Goal: Task Accomplishment & Management: Use online tool/utility

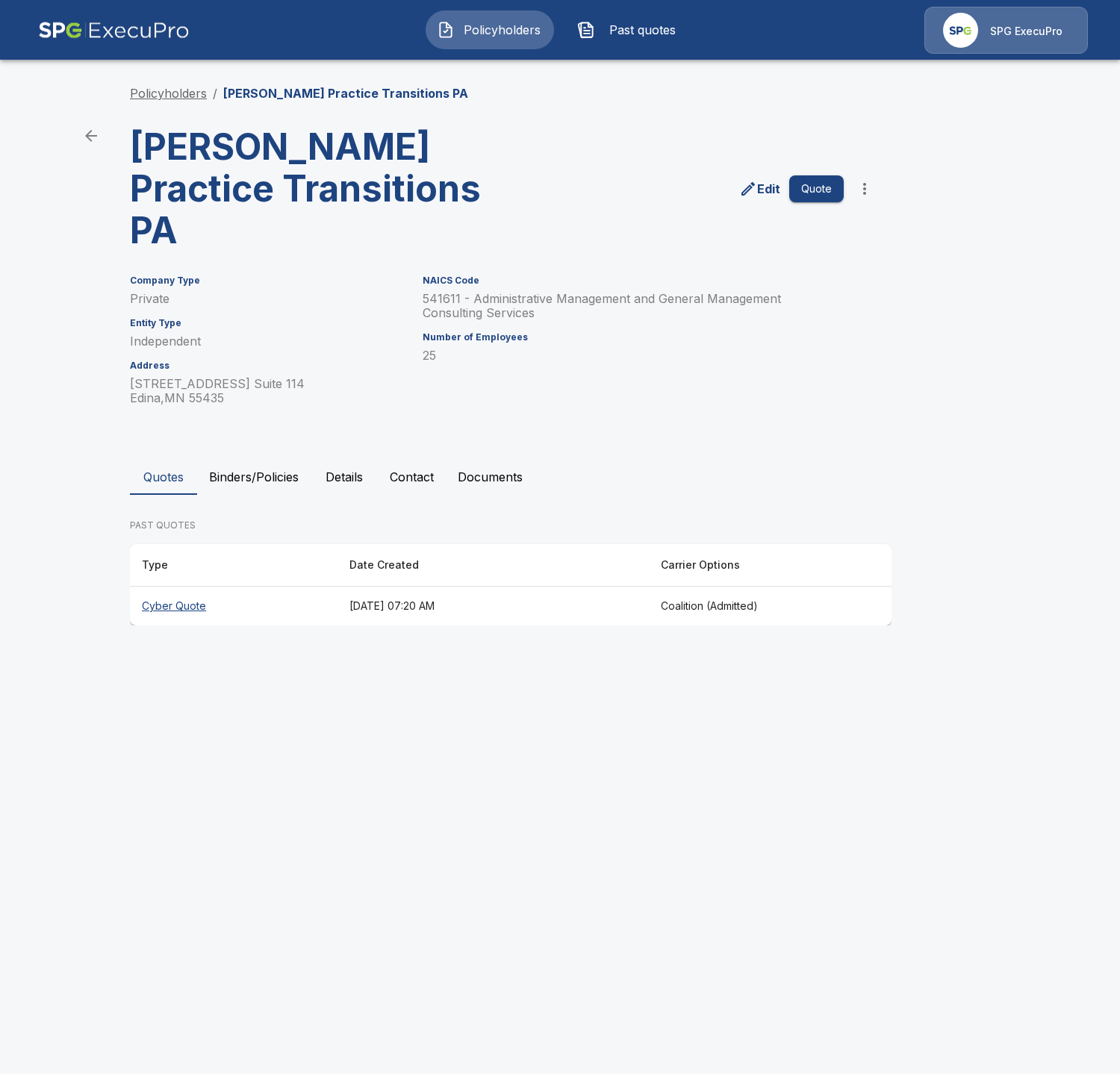
drag, startPoint x: 181, startPoint y: 115, endPoint x: 186, endPoint y: 97, distance: 18.7
click at [182, 109] on div "Policyholders / Shea Practice Transitions PA Shea Practice Transitions PA Edit …" at bounding box center [560, 355] width 896 height 598
click at [186, 97] on link "Policyholders" at bounding box center [168, 94] width 77 height 15
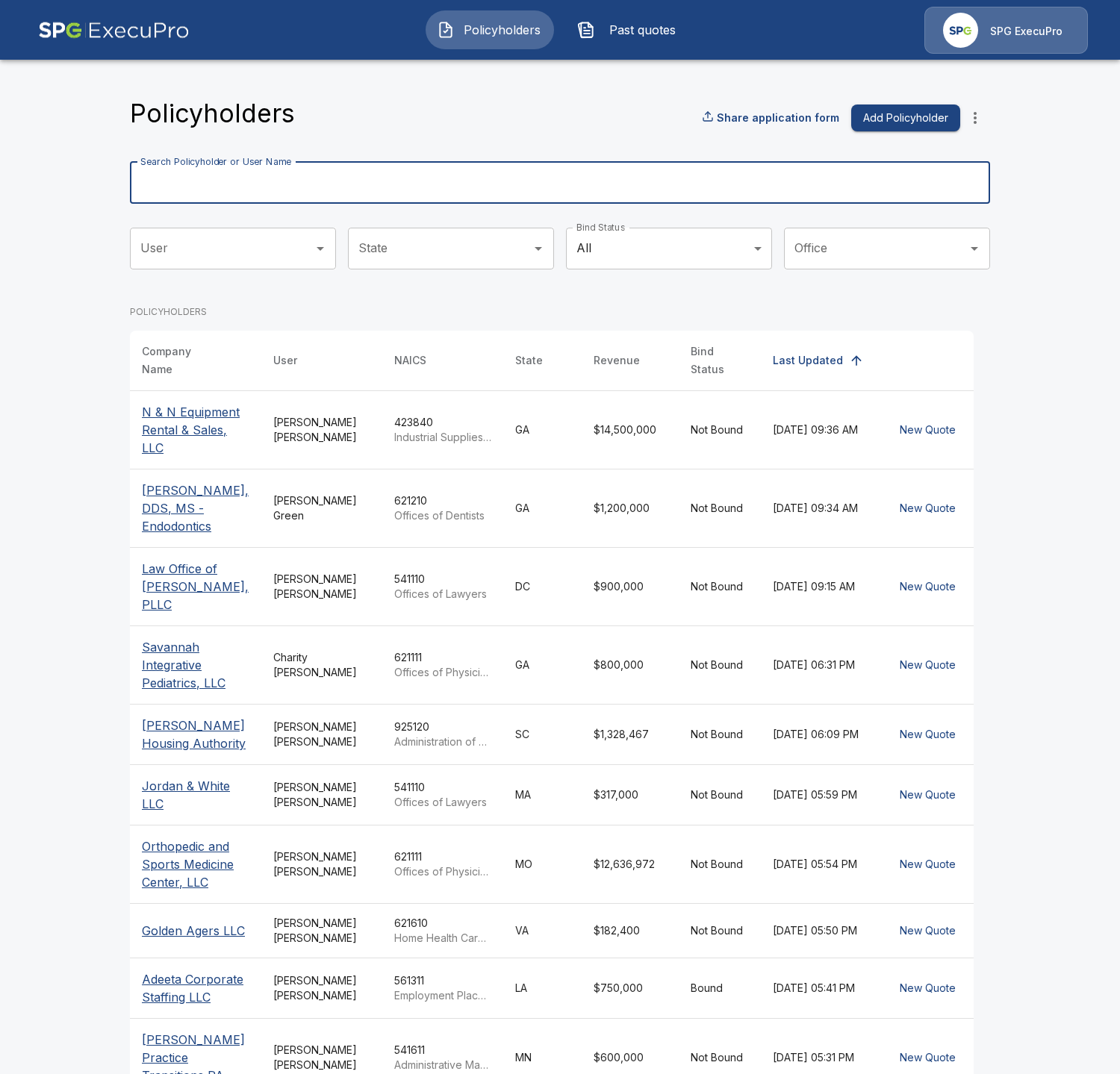
click at [512, 184] on input "Search Policyholder or User Name" at bounding box center [552, 183] width 844 height 42
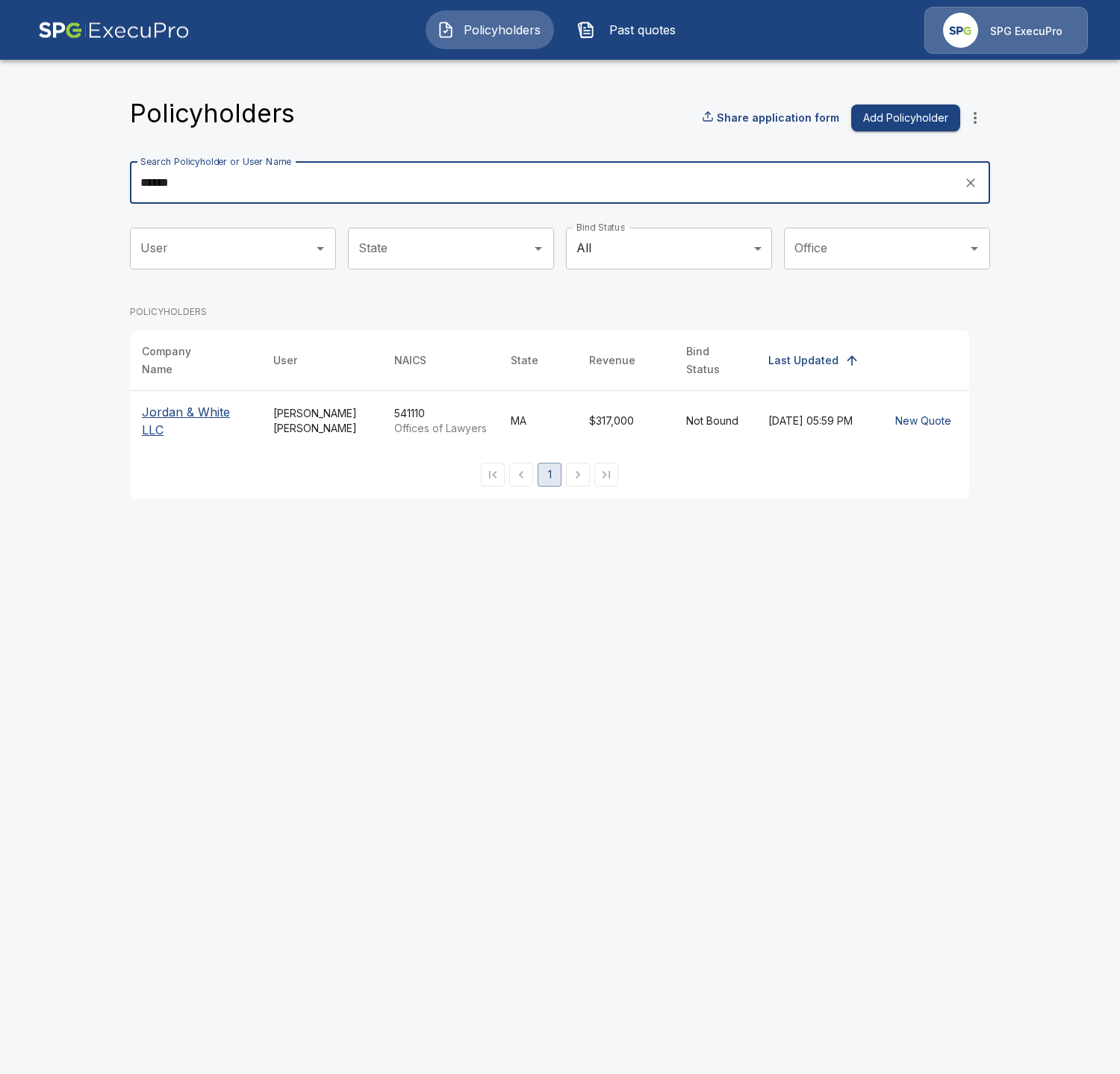
type input "******"
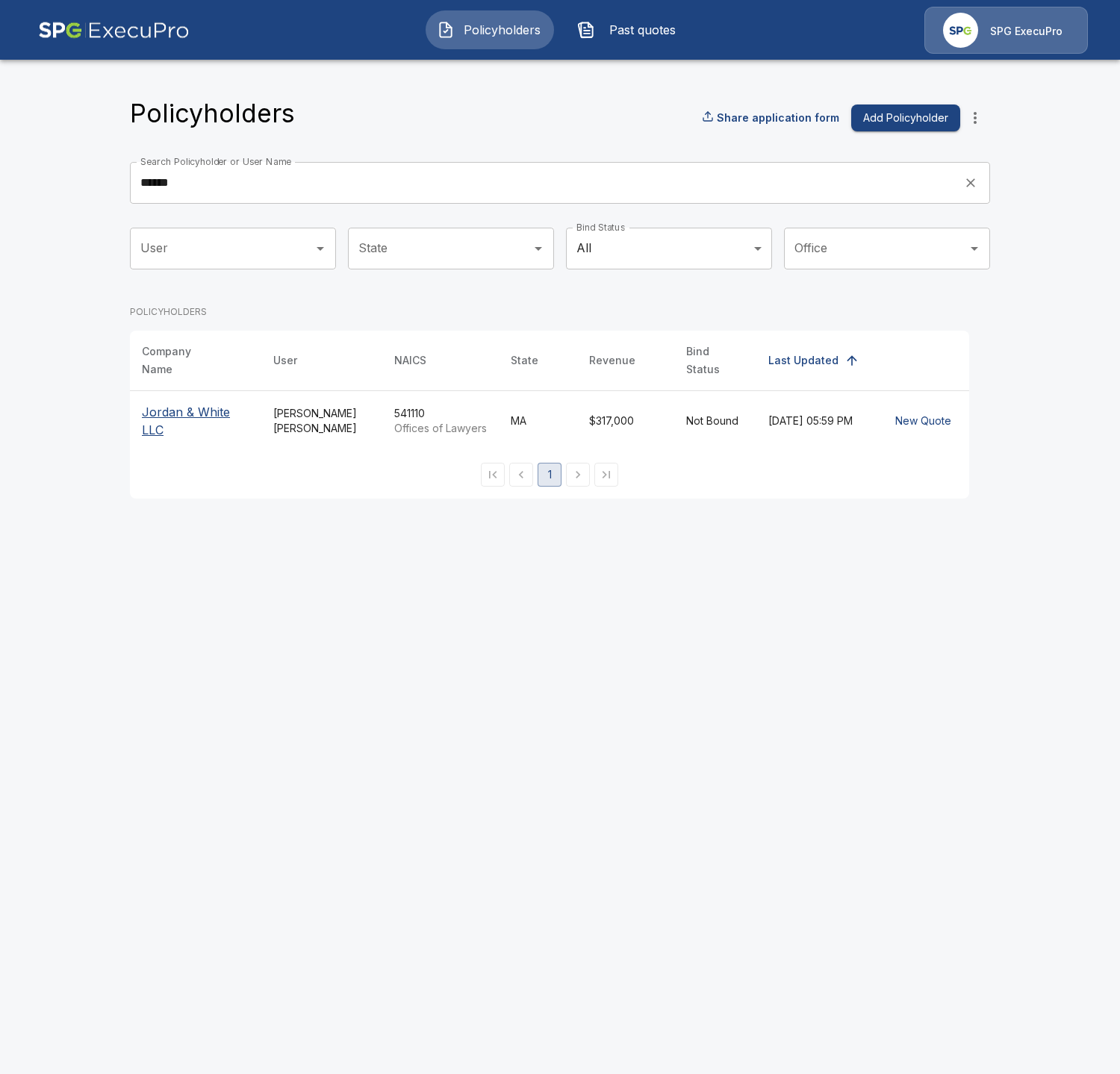
click at [343, 403] on td "Tricia Dietz" at bounding box center [322, 421] width 121 height 61
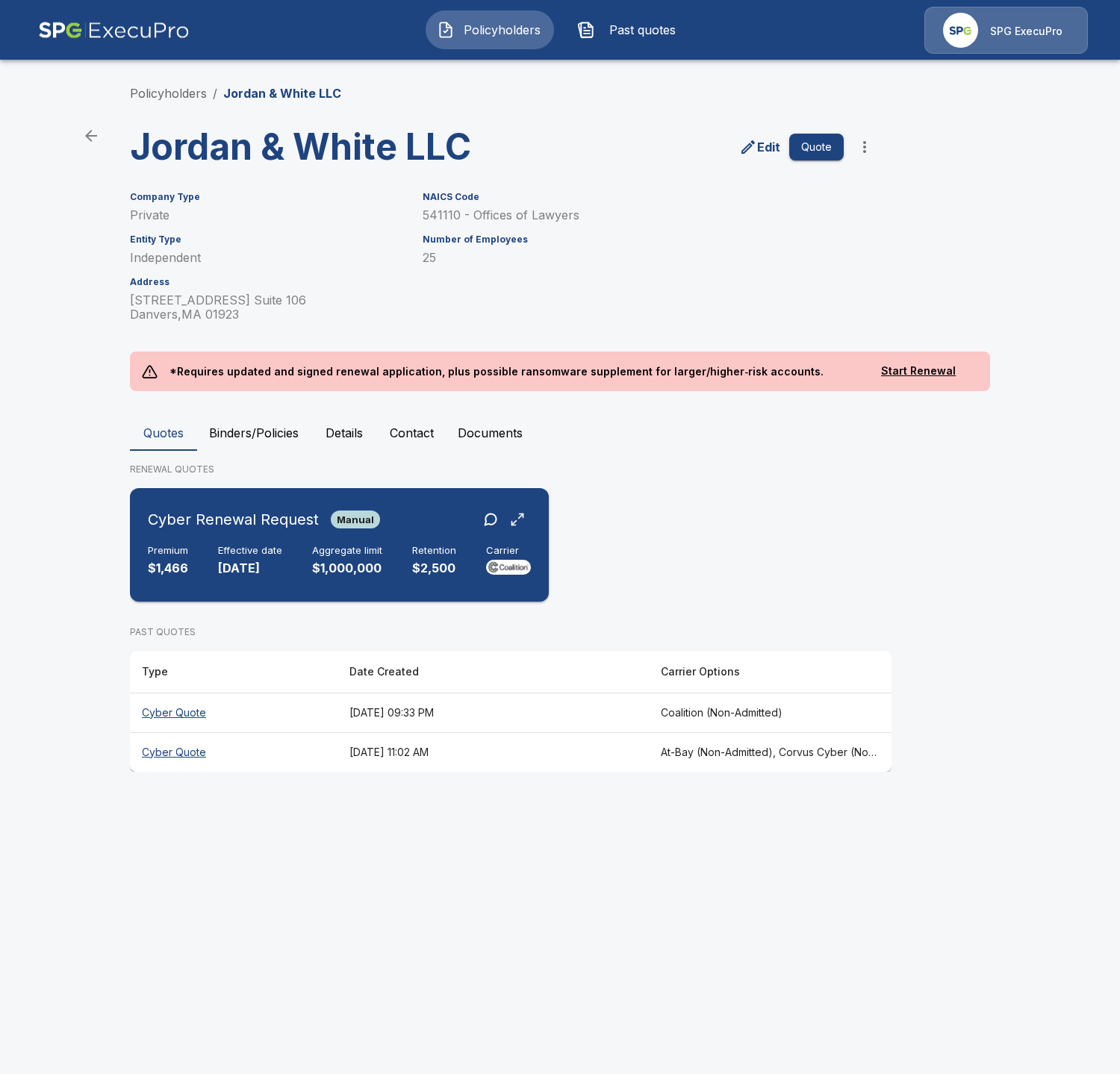
click at [387, 572] on div "Premium $1,466 Effective date 9/1/2025 Aggregate limit $1,000,000 Retention $2,…" at bounding box center [340, 561] width 383 height 33
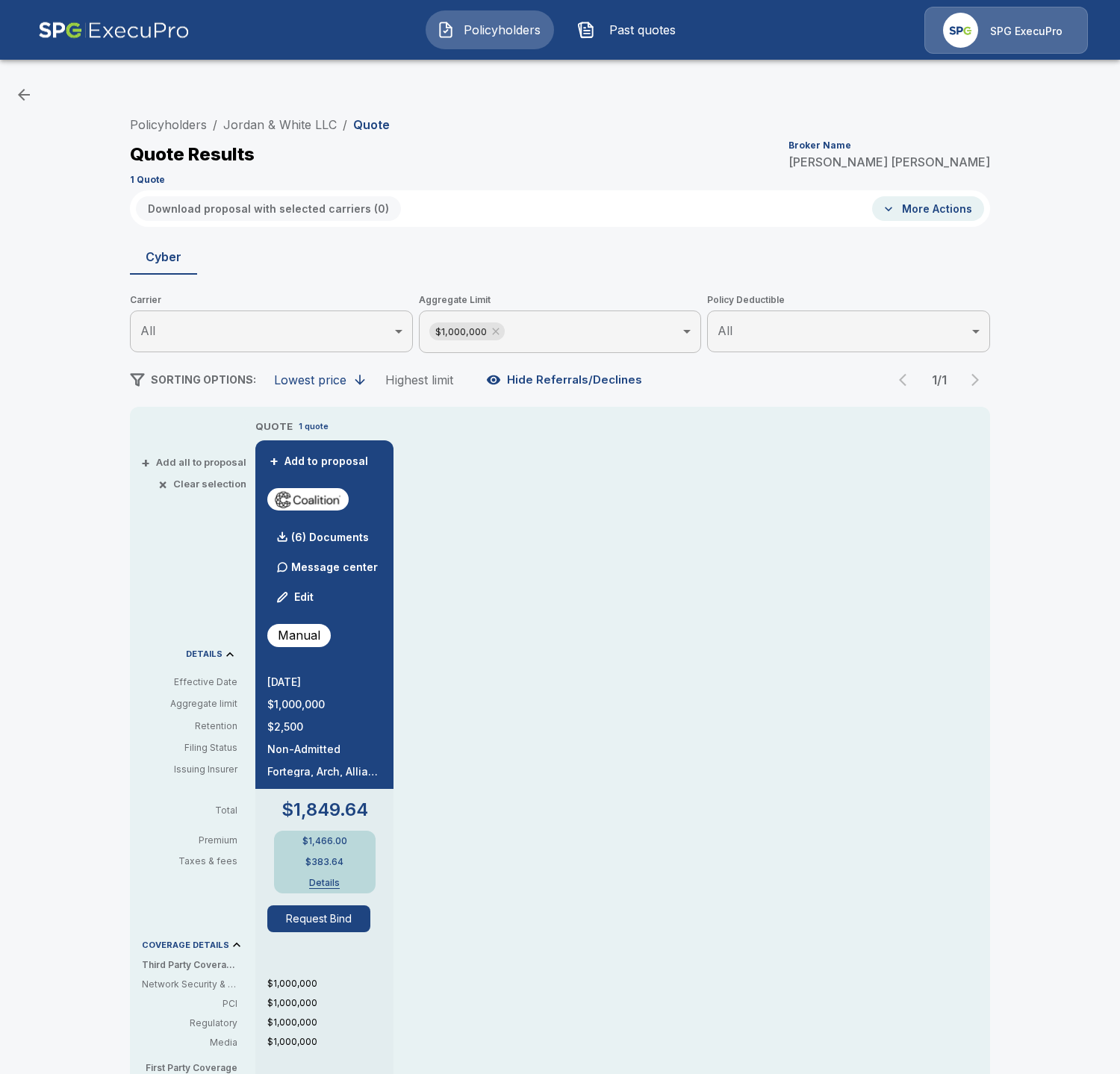
drag, startPoint x: 599, startPoint y: 592, endPoint x: 481, endPoint y: 522, distance: 137.2
click at [597, 588] on div "QUOTE 1 quote + Add to proposal (6) Documents Message center Edit Manual 9/1/20…" at bounding box center [622, 901] width 735 height 964
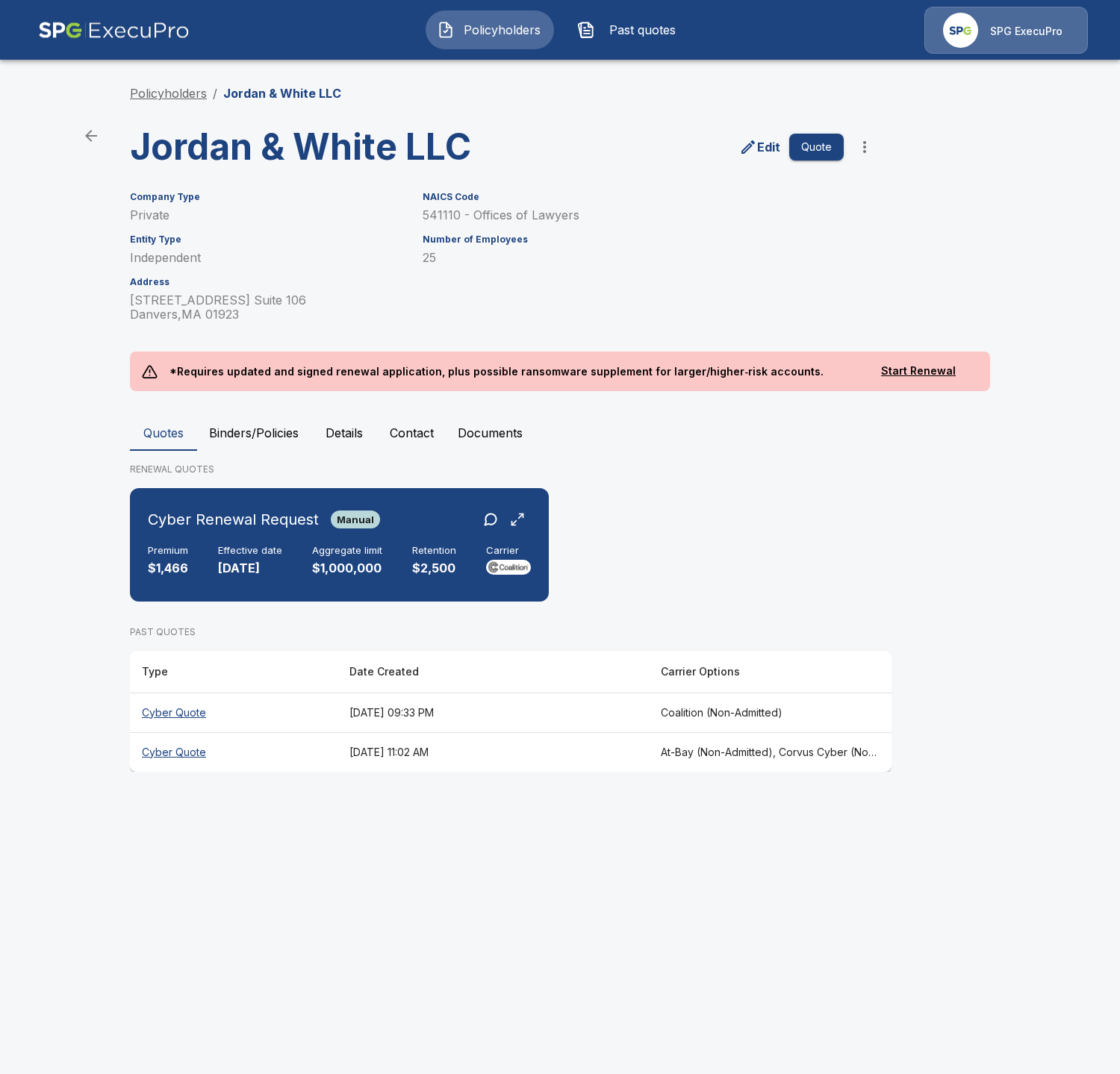
click at [154, 93] on link "Policyholders" at bounding box center [168, 94] width 77 height 15
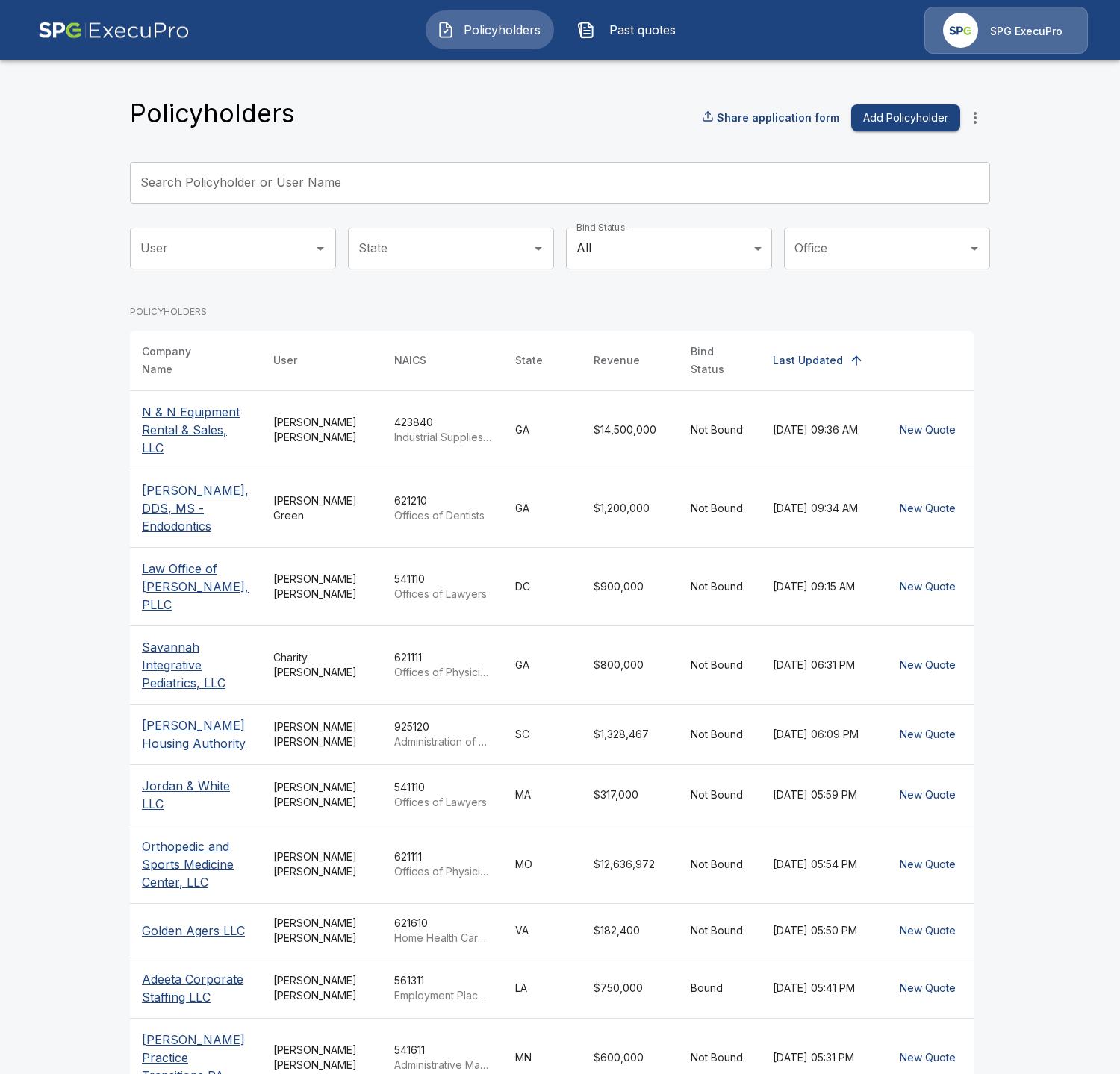
click at [266, 184] on input "Search Policyholder or User Name" at bounding box center [552, 183] width 844 height 42
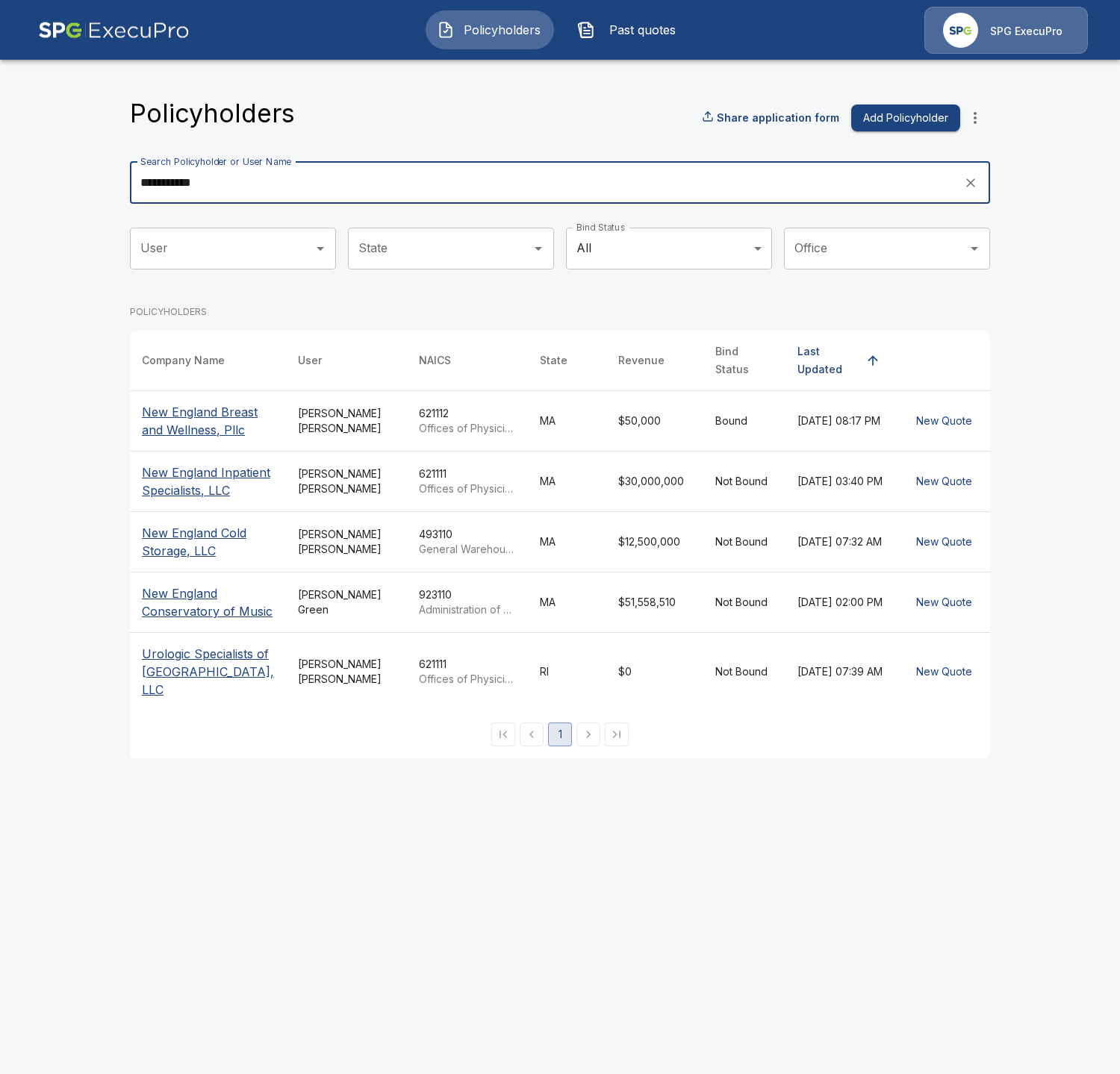
type input "**********"
click at [215, 439] on p "New England Breast and Wellness, Pllc" at bounding box center [208, 421] width 132 height 36
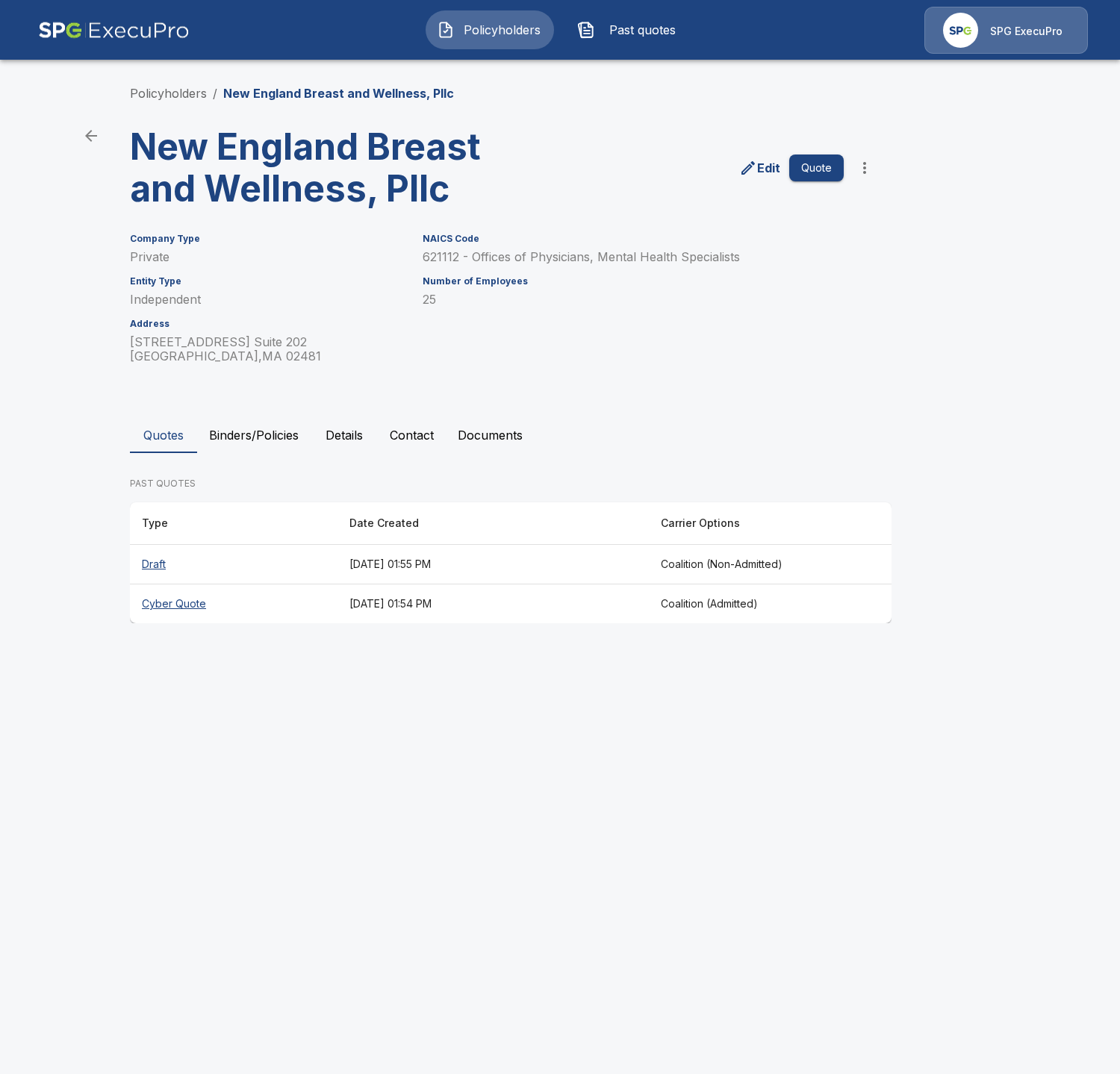
click at [276, 441] on button "Binders/Policies" at bounding box center [254, 435] width 114 height 36
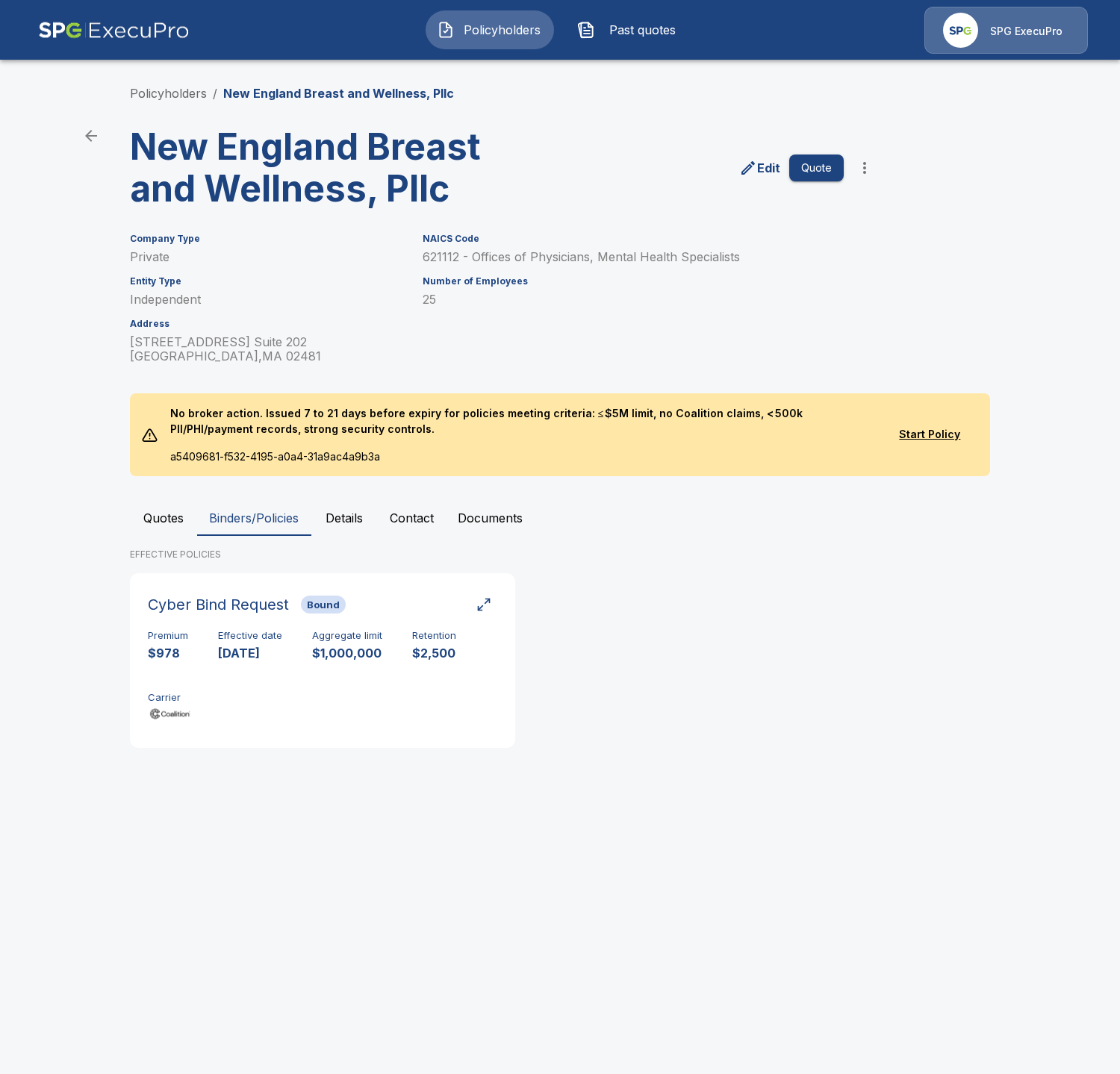
click at [177, 522] on button "Quotes" at bounding box center [163, 519] width 67 height 36
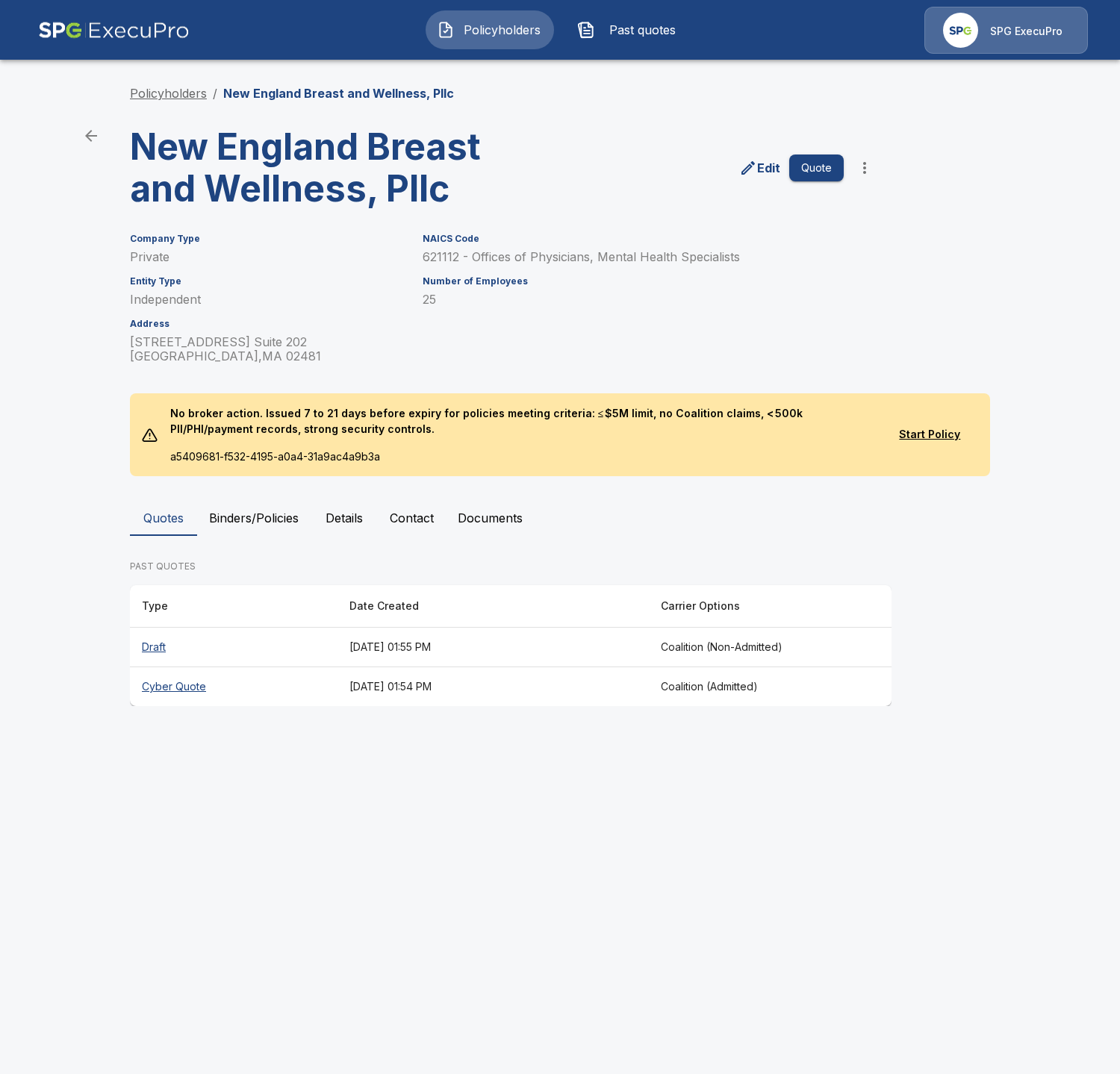
click at [174, 93] on link "Policyholders" at bounding box center [168, 94] width 77 height 15
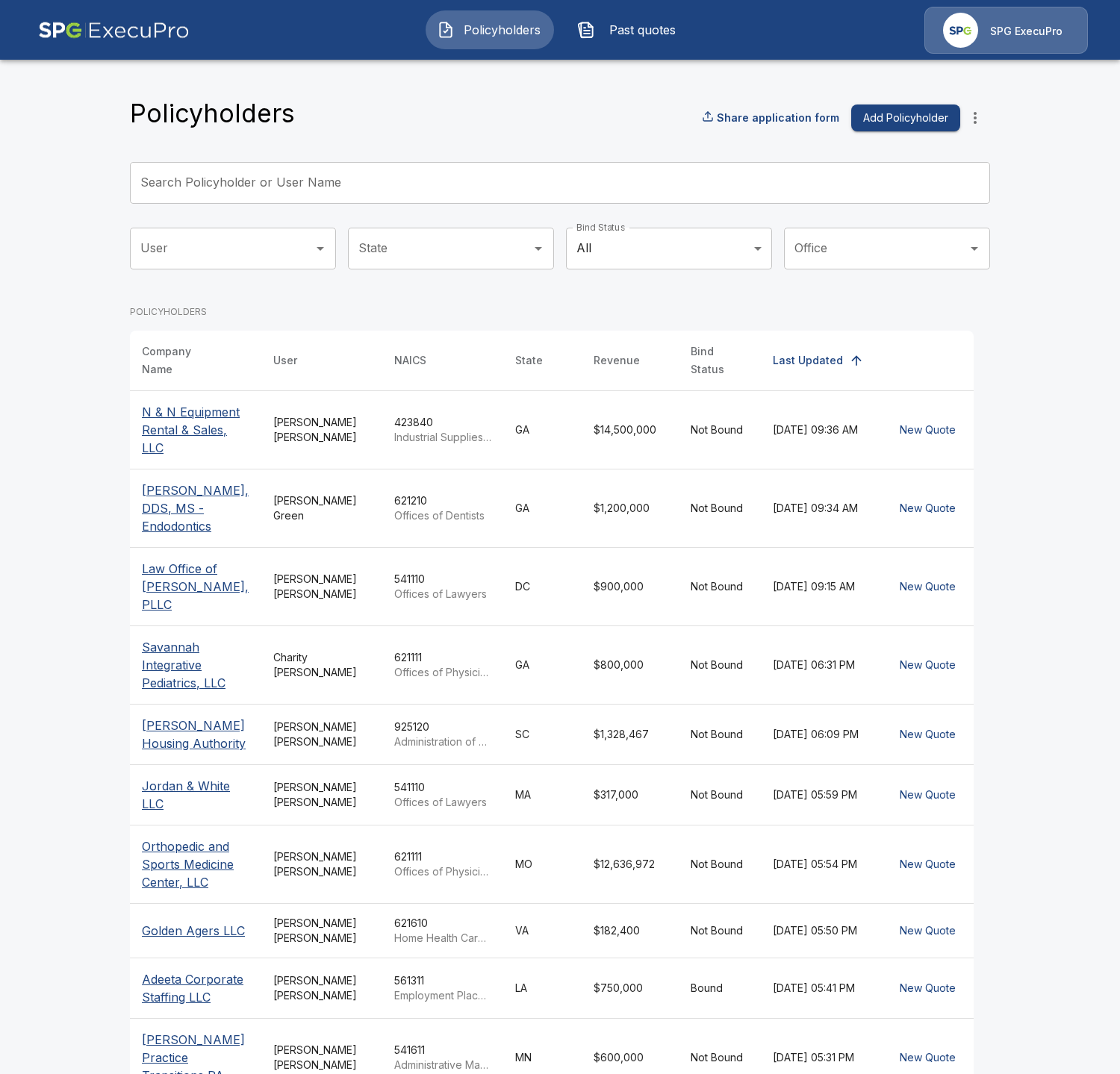
click at [969, 127] on button "more" at bounding box center [976, 118] width 30 height 30
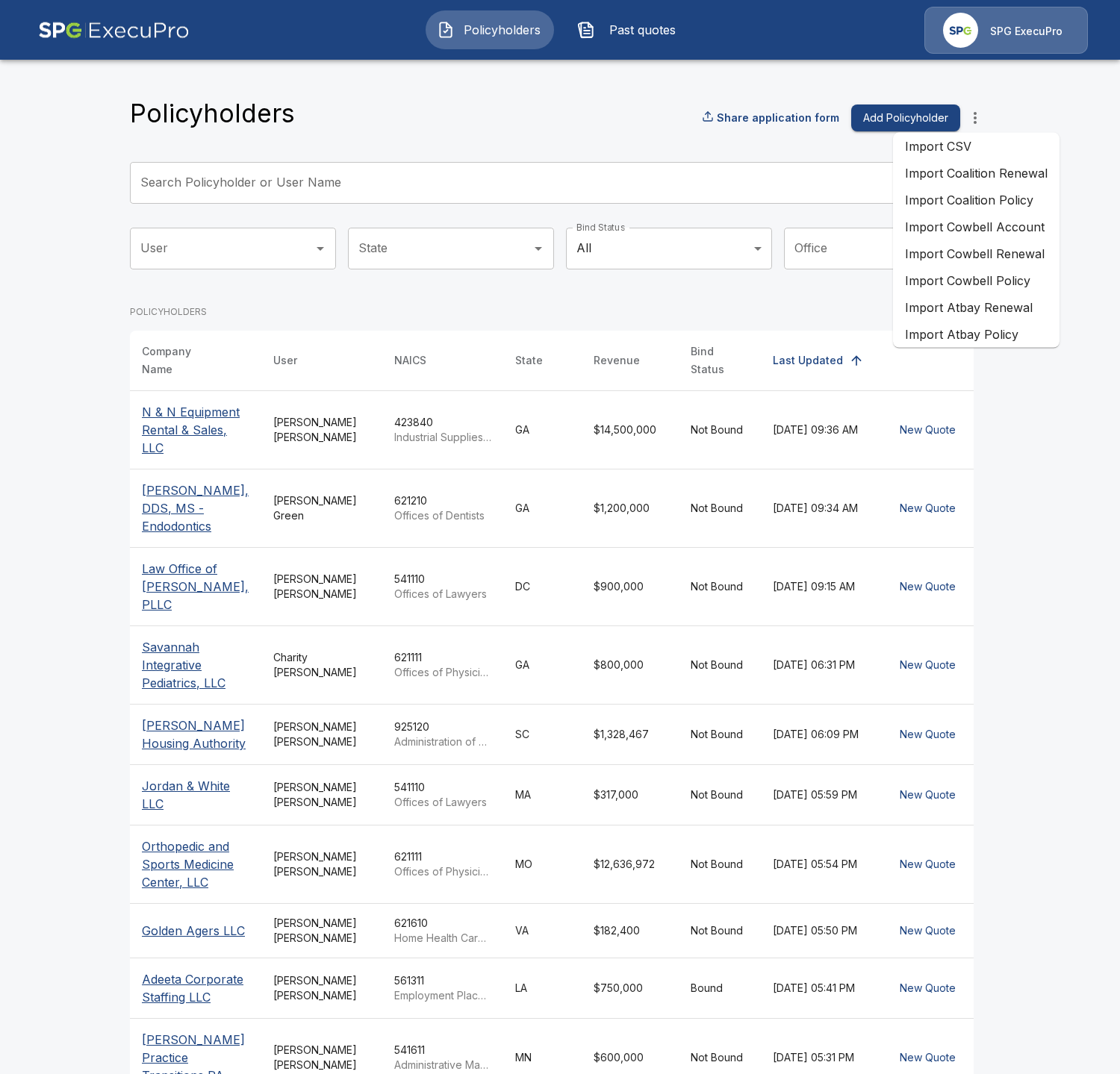
click at [1017, 180] on li "Import Coalition Renewal" at bounding box center [977, 173] width 167 height 27
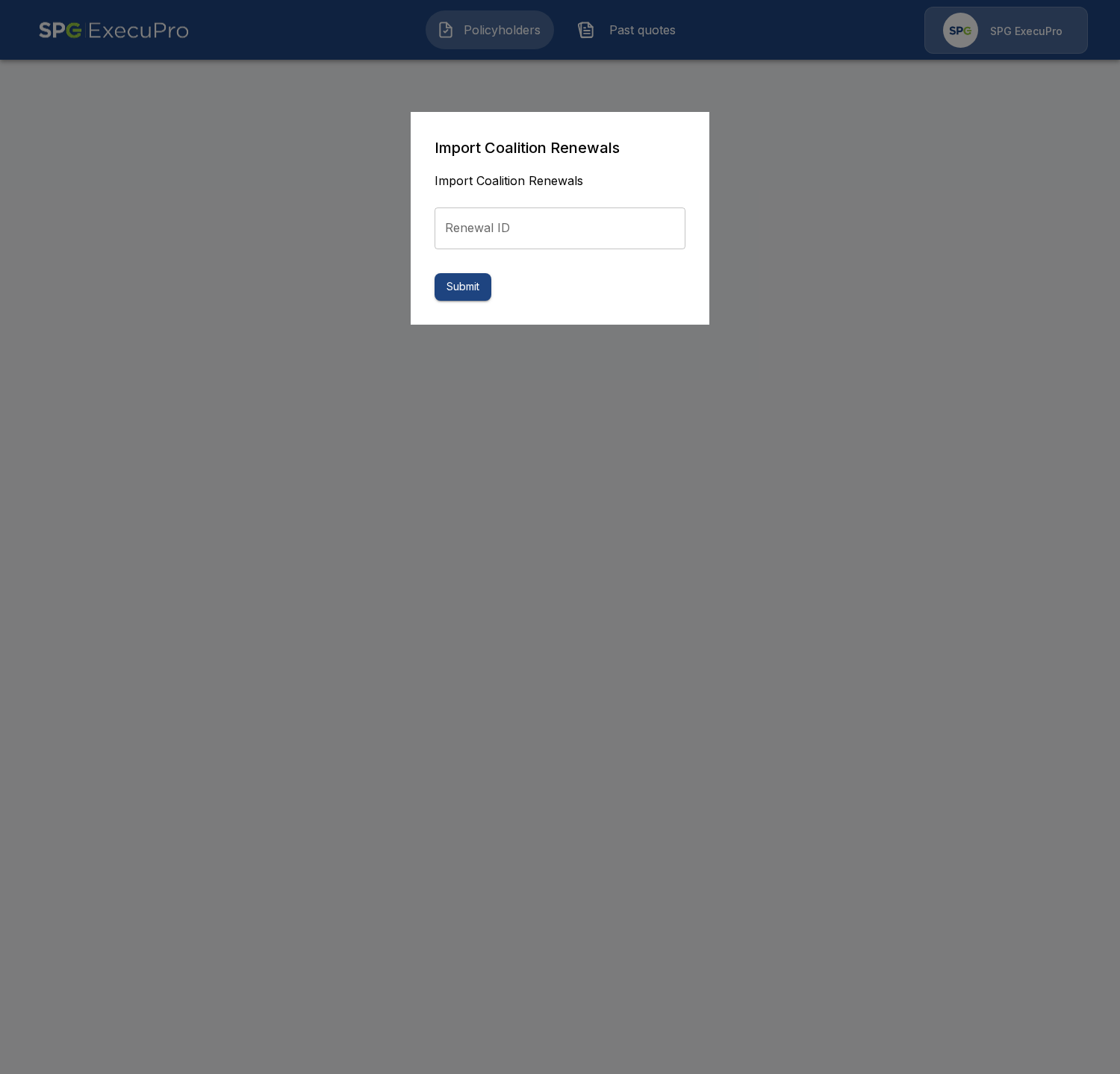
click at [547, 245] on input "Renewal ID" at bounding box center [560, 228] width 251 height 42
paste input "**********"
type input "**********"
click at [469, 294] on button "Submit" at bounding box center [463, 286] width 57 height 27
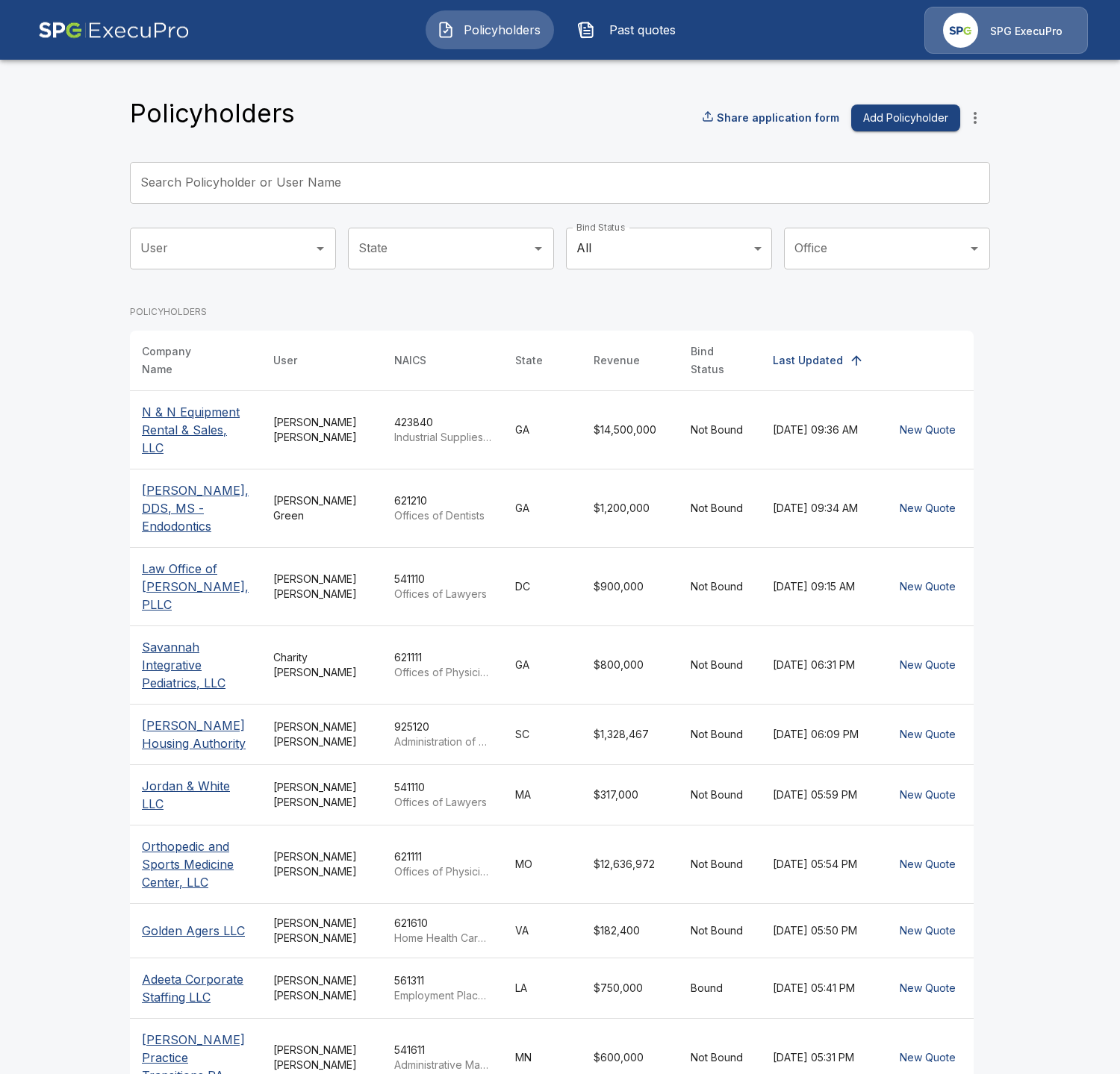
click at [51, 123] on main "Policyholders Share application form Add Policyholder Search Policyholder or Us…" at bounding box center [560, 581] width 1120 height 1162
click at [369, 175] on input "Search Policyholder or User Name" at bounding box center [552, 183] width 844 height 42
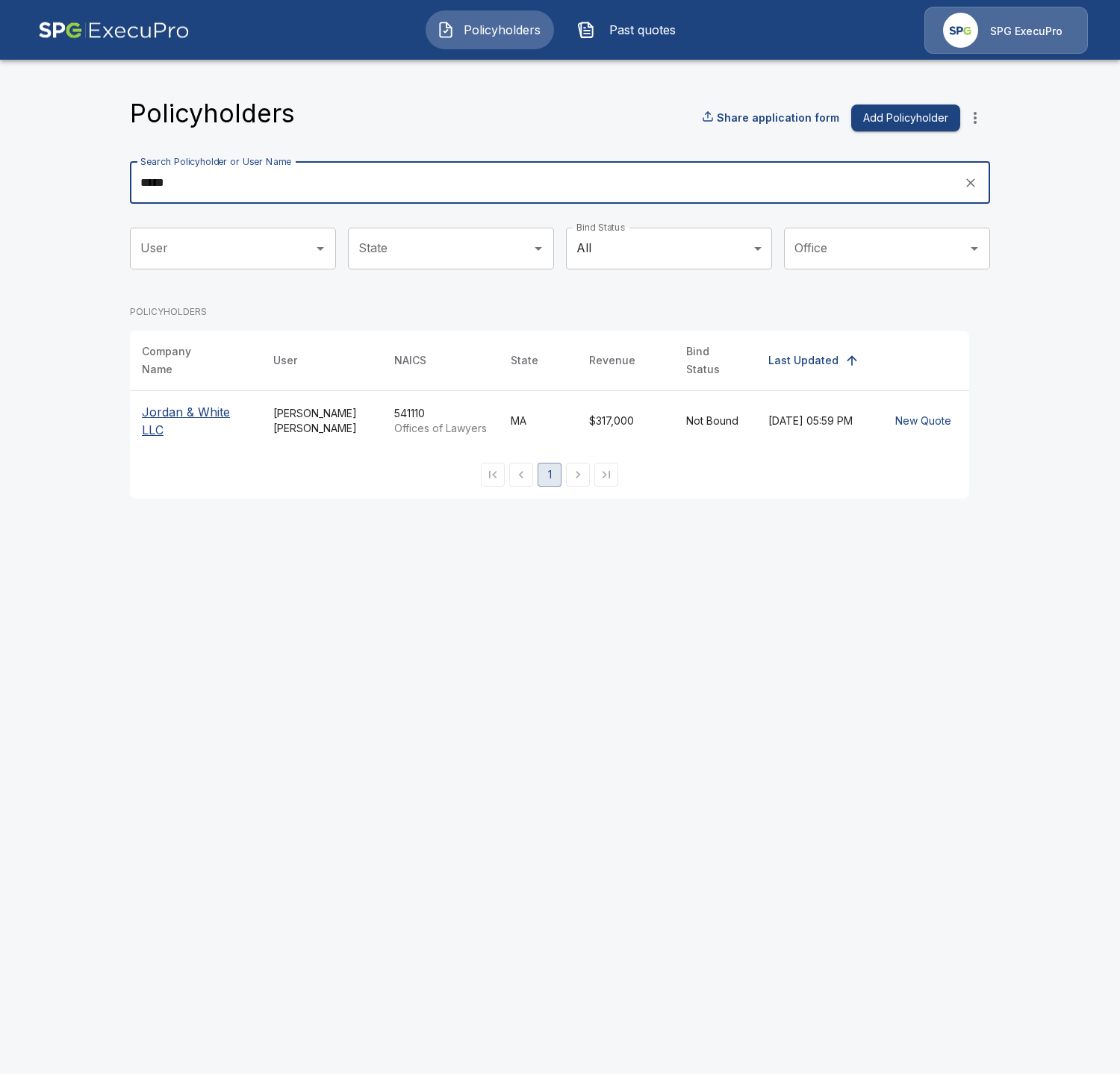
type input "*****"
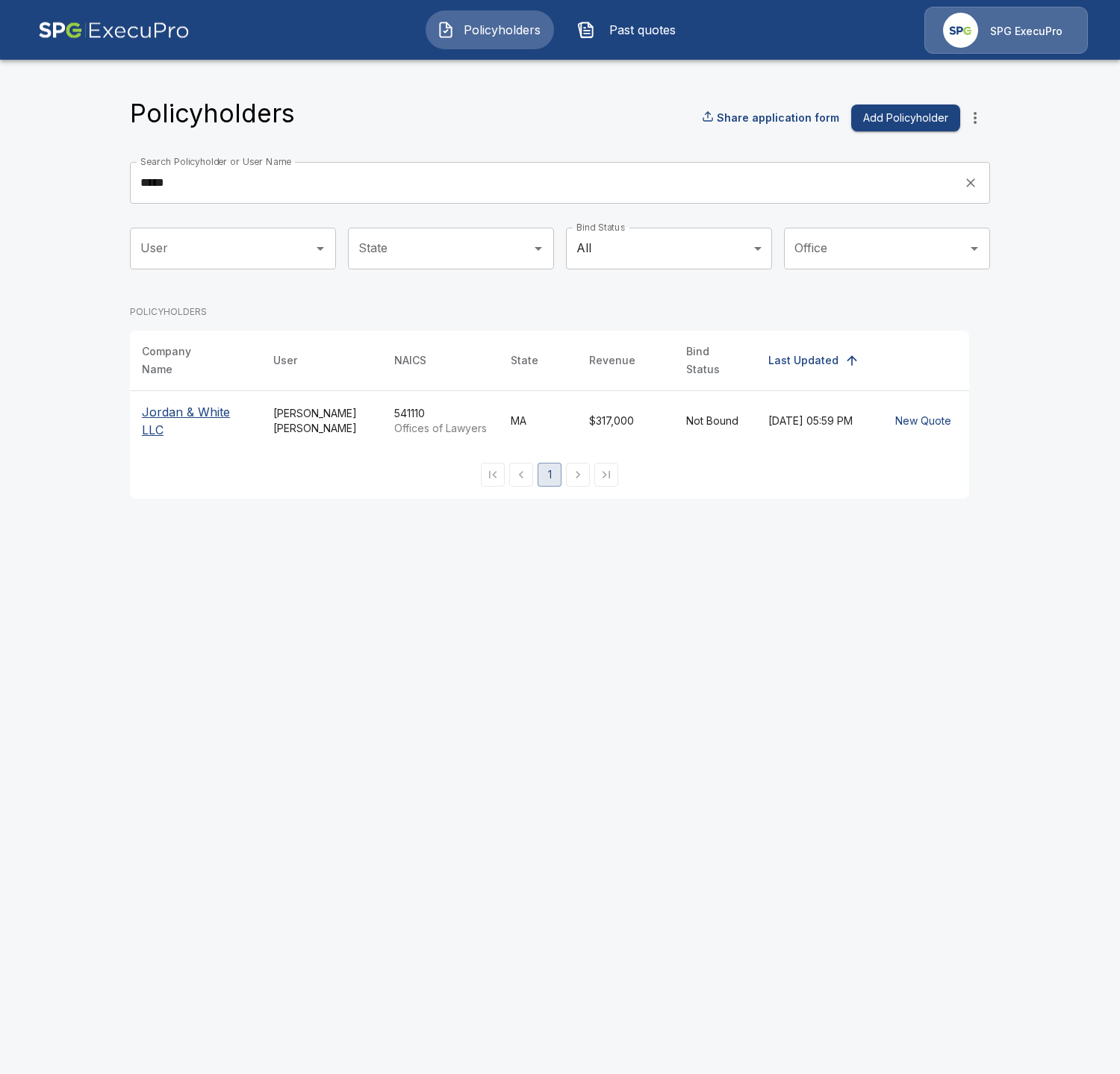
click at [194, 416] on p "Jordan & White LLC" at bounding box center [195, 421] width 107 height 36
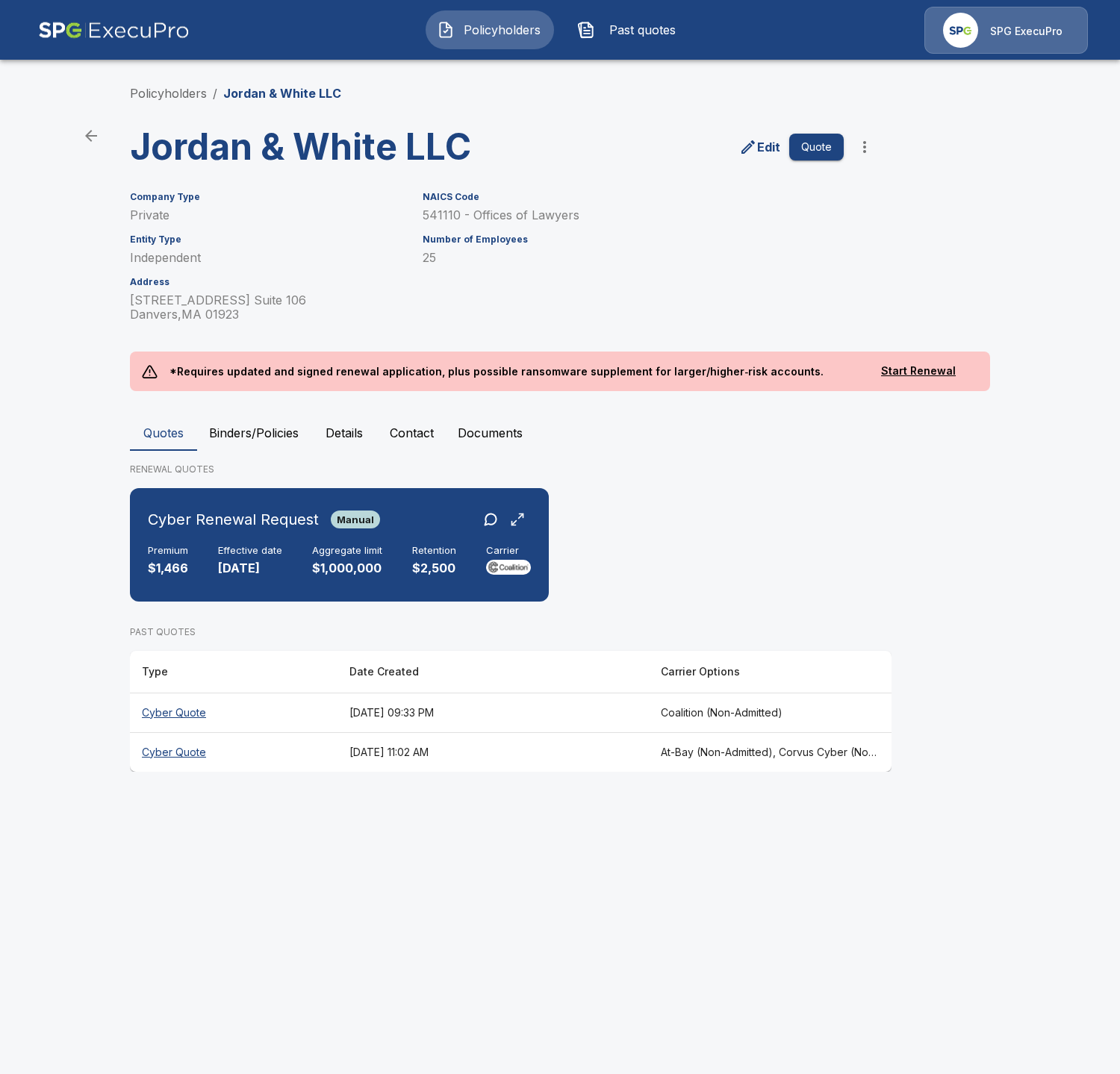
click at [928, 145] on div "Policyholders / Jordan & White LLC Jordan & White LLC Edit Quote Company Type P…" at bounding box center [560, 428] width 896 height 744
click at [282, 565] on div "Premium $1,127 Effective date 9/1/2025 Aggregate limit $1,000,000 Retention $2,…" at bounding box center [340, 561] width 383 height 33
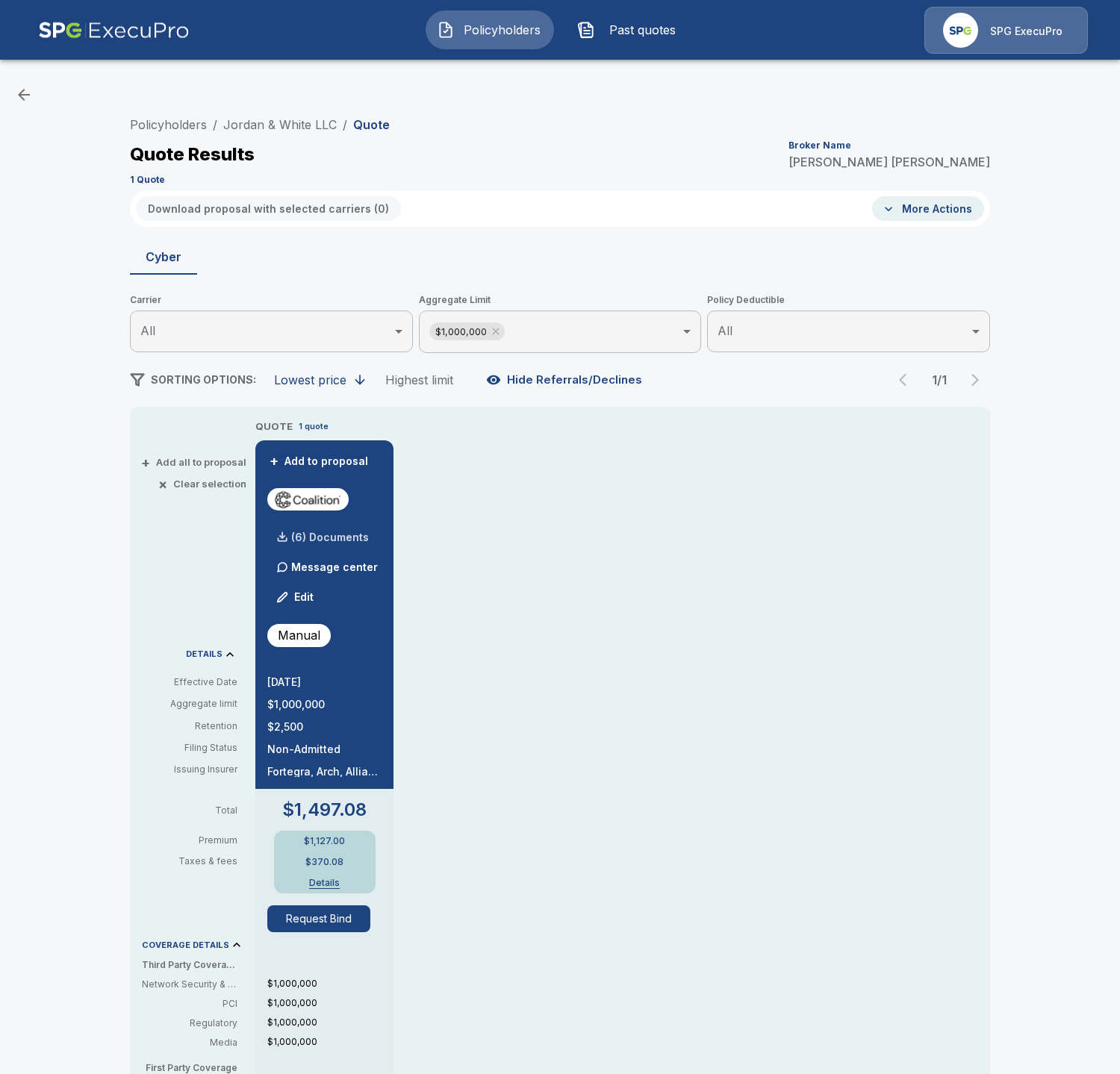
click at [329, 542] on p "(6) Documents" at bounding box center [330, 537] width 78 height 10
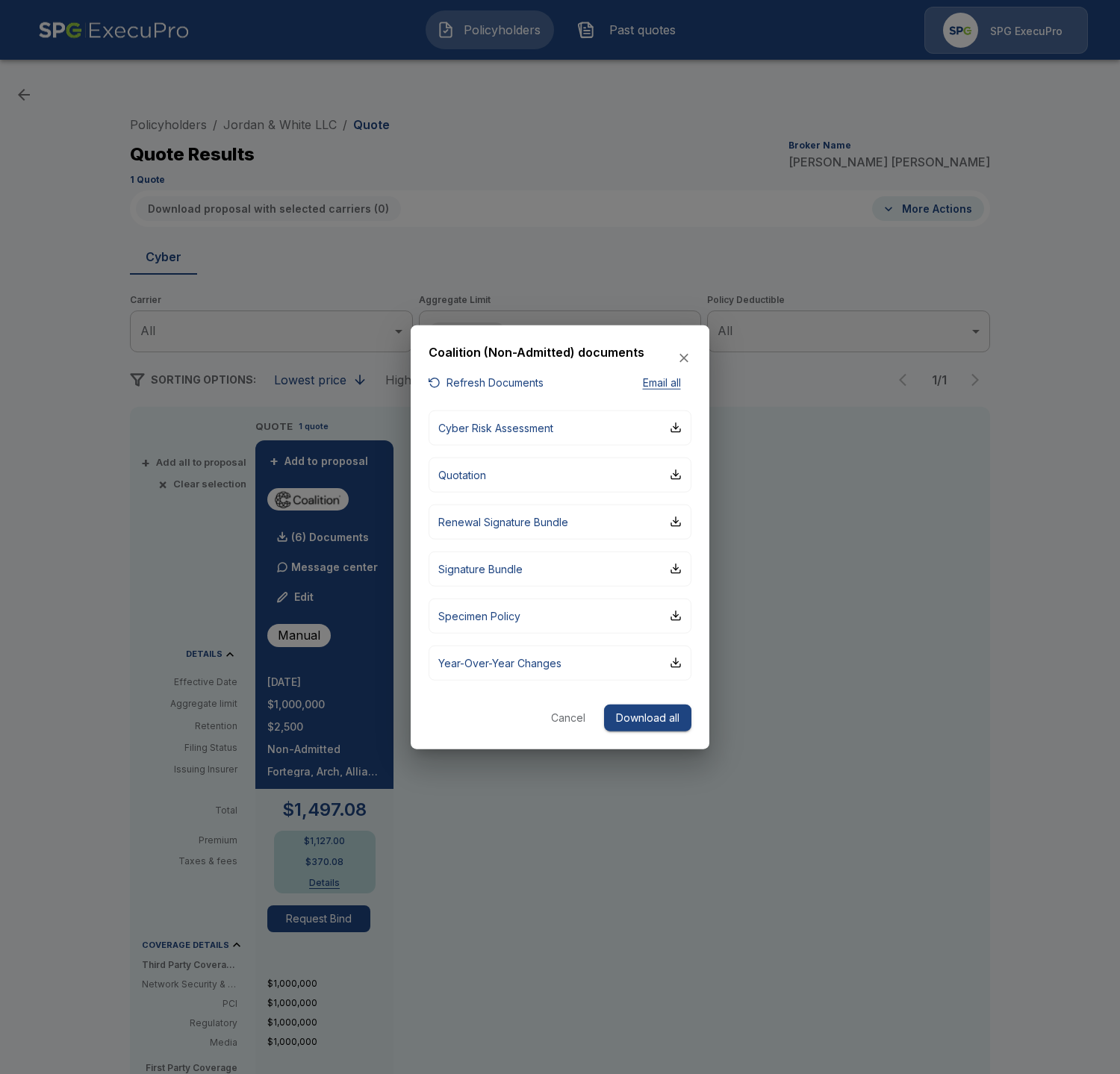
click at [482, 393] on div "Coalition (Non-Admitted) documents Refresh Documents Email all Cyber Risk Asses…" at bounding box center [560, 537] width 299 height 425
click at [484, 390] on button "Refresh Documents" at bounding box center [486, 384] width 115 height 19
click at [593, 466] on button "Quotation" at bounding box center [560, 474] width 263 height 35
click at [978, 635] on div at bounding box center [560, 537] width 1120 height 1074
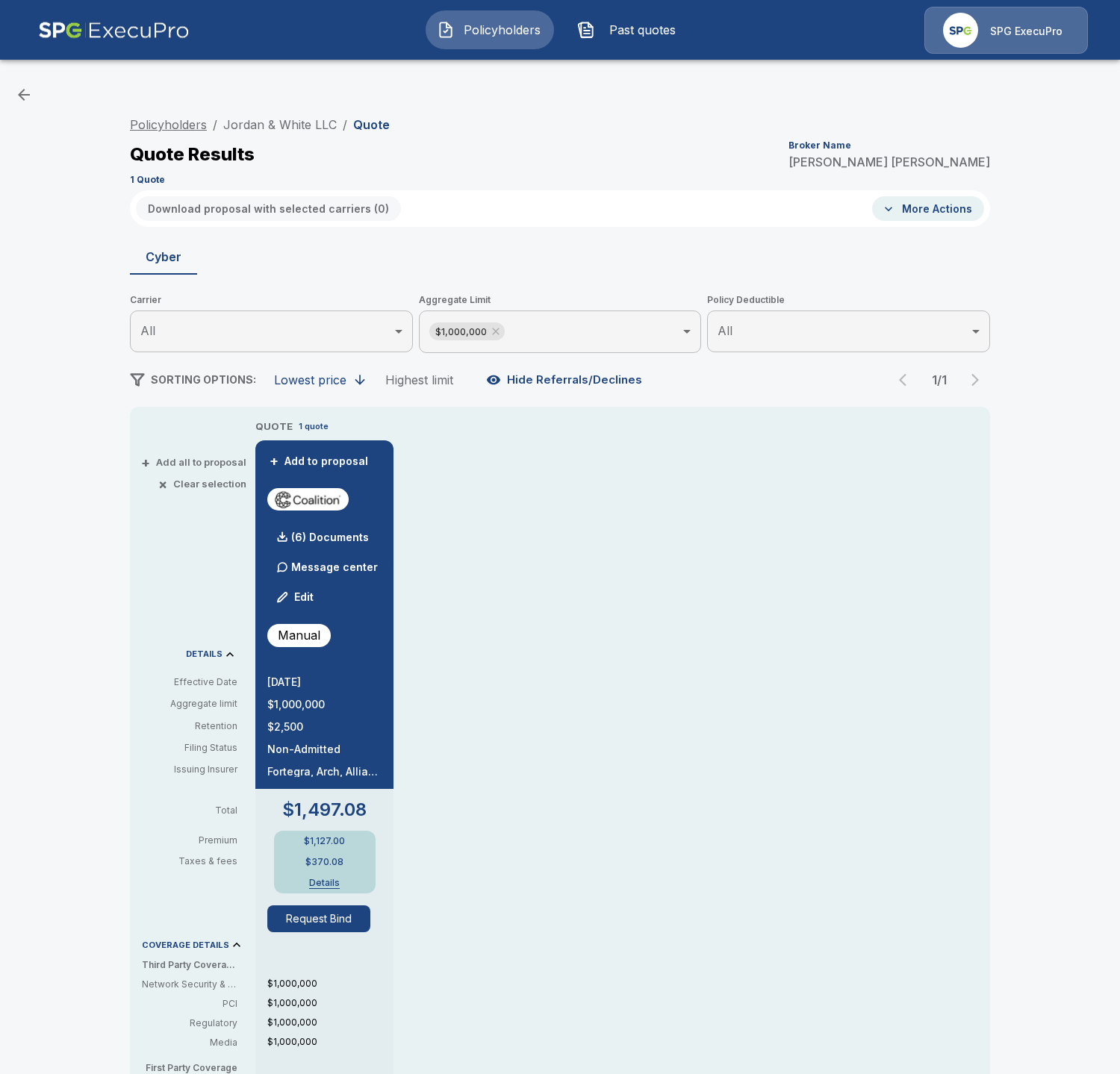
click at [153, 129] on link "Policyholders" at bounding box center [168, 125] width 77 height 15
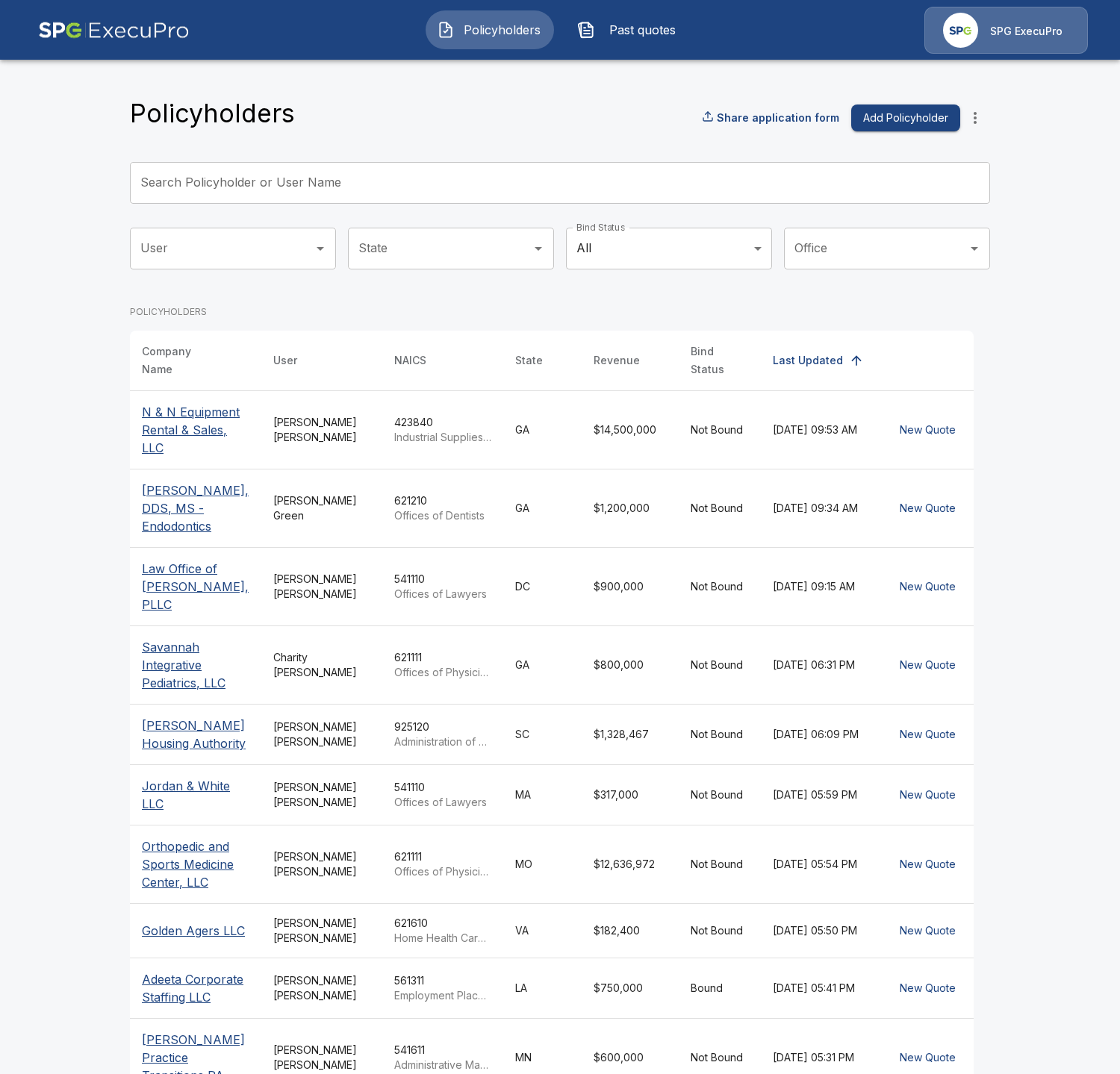
click at [495, 191] on input "Search Policyholder or User Name" at bounding box center [552, 183] width 844 height 42
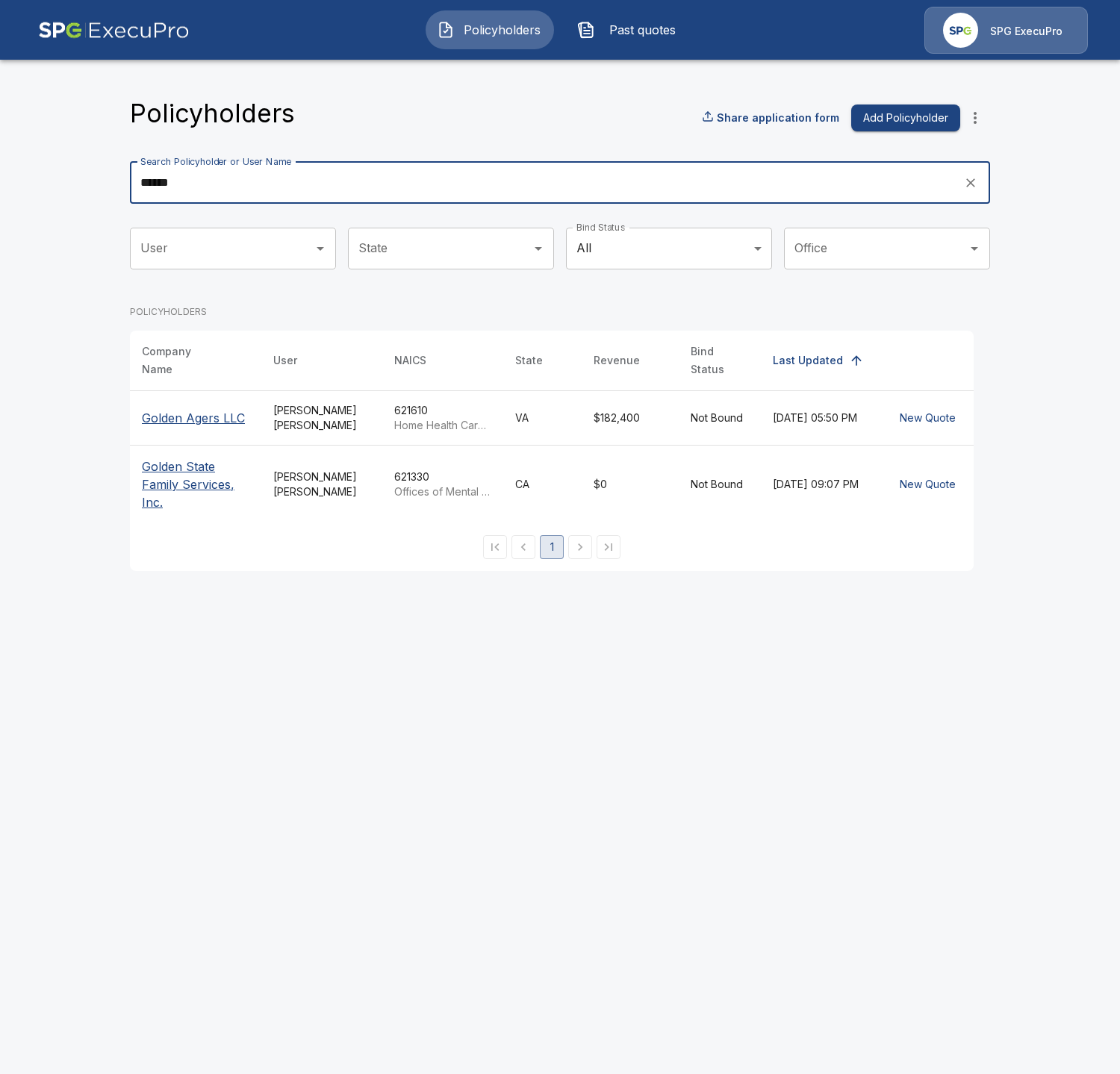
type input "******"
click at [162, 410] on p "Golden Agers LLC" at bounding box center [195, 418] width 107 height 18
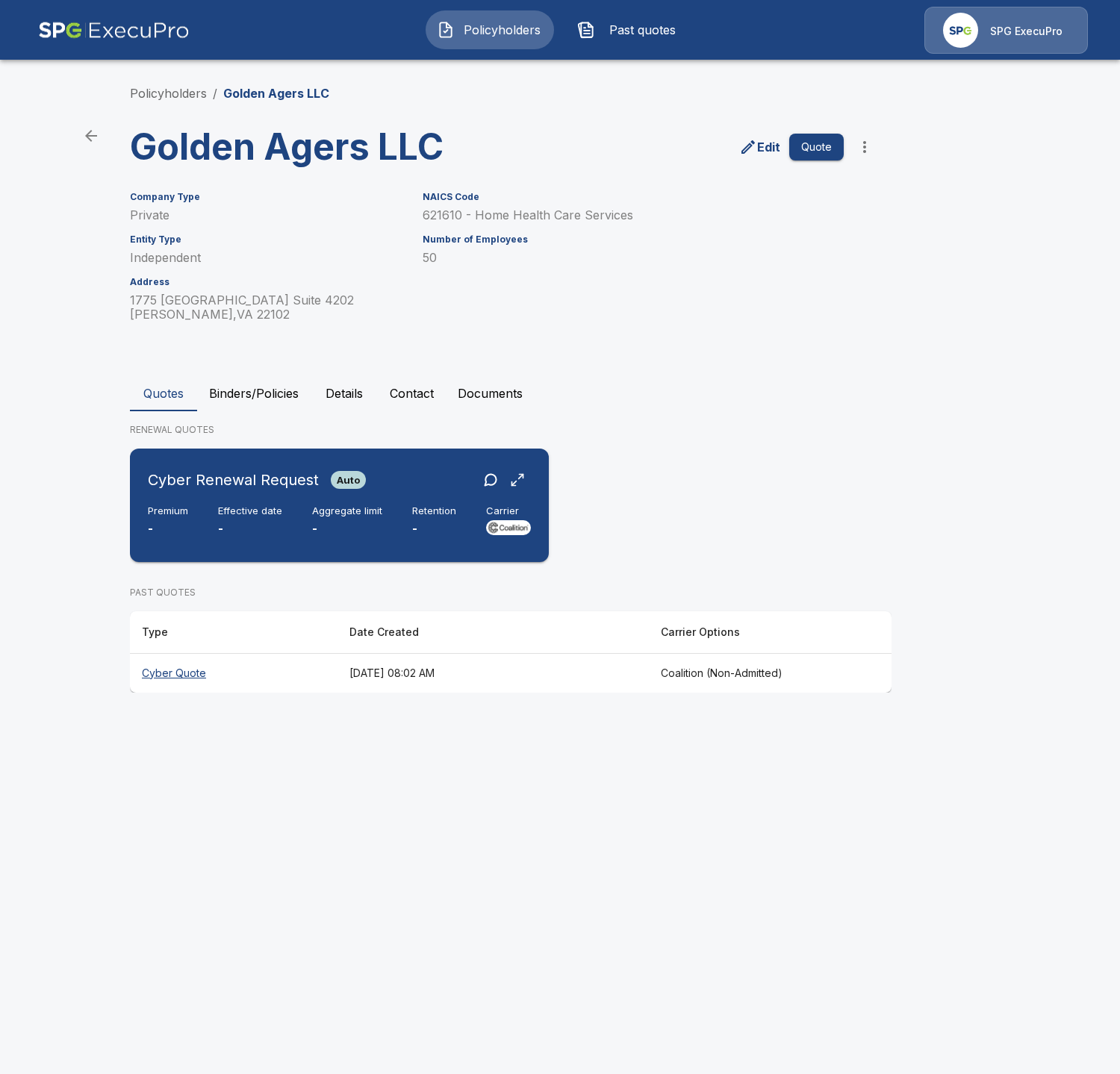
click at [291, 507] on div "Premium - Effective date - Aggregate limit - Retention - Carrier" at bounding box center [340, 521] width 383 height 33
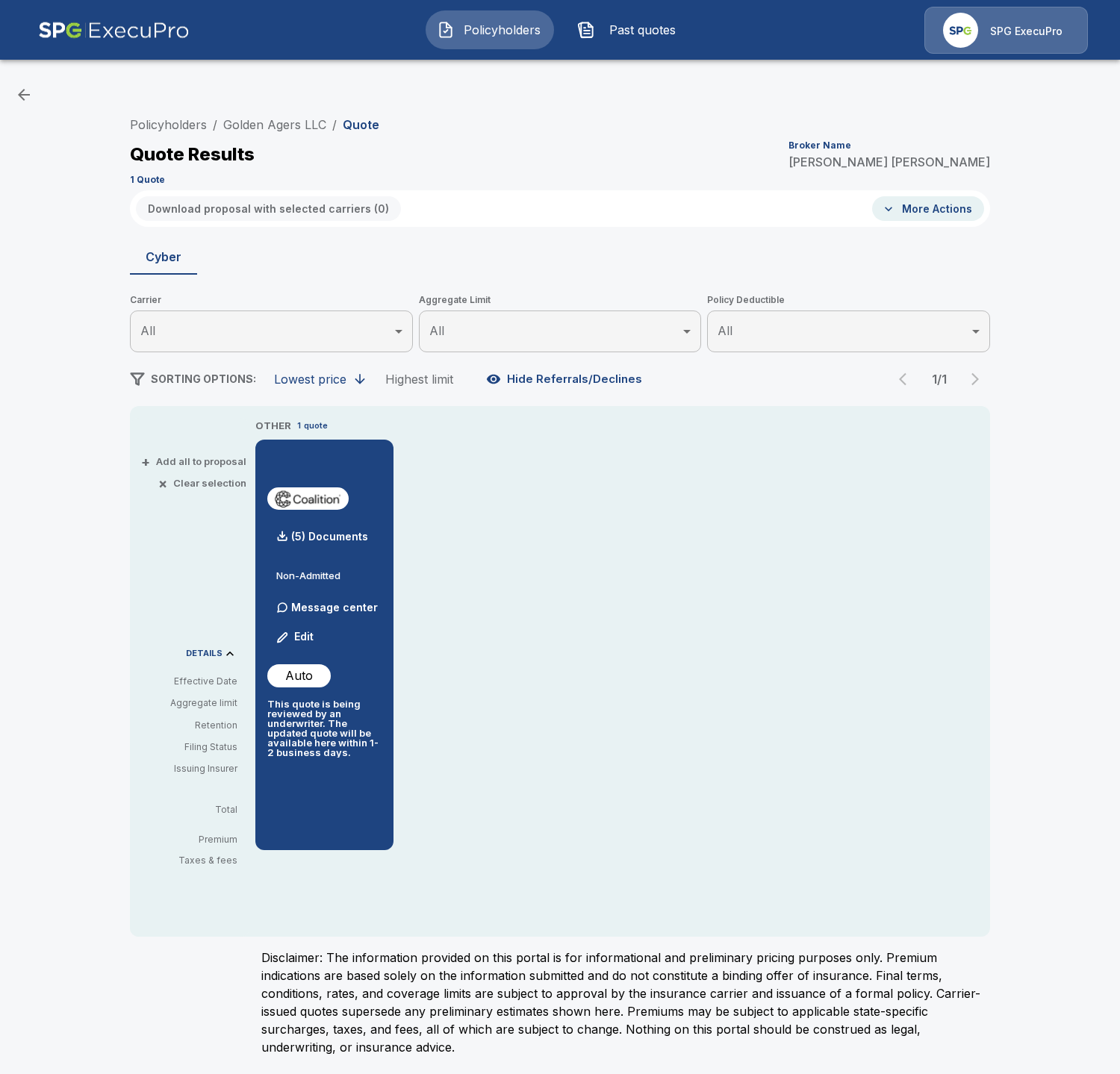
click at [64, 124] on div "Policyholders / Golden Agers LLC / Quote Quote Results Broker Name Tricia Dietz…" at bounding box center [560, 573] width 1120 height 1004
click at [74, 478] on div "Policyholders / Golden Agers LLC / Quote Quote Results Broker Name Tricia Dietz…" at bounding box center [560, 573] width 1120 height 1004
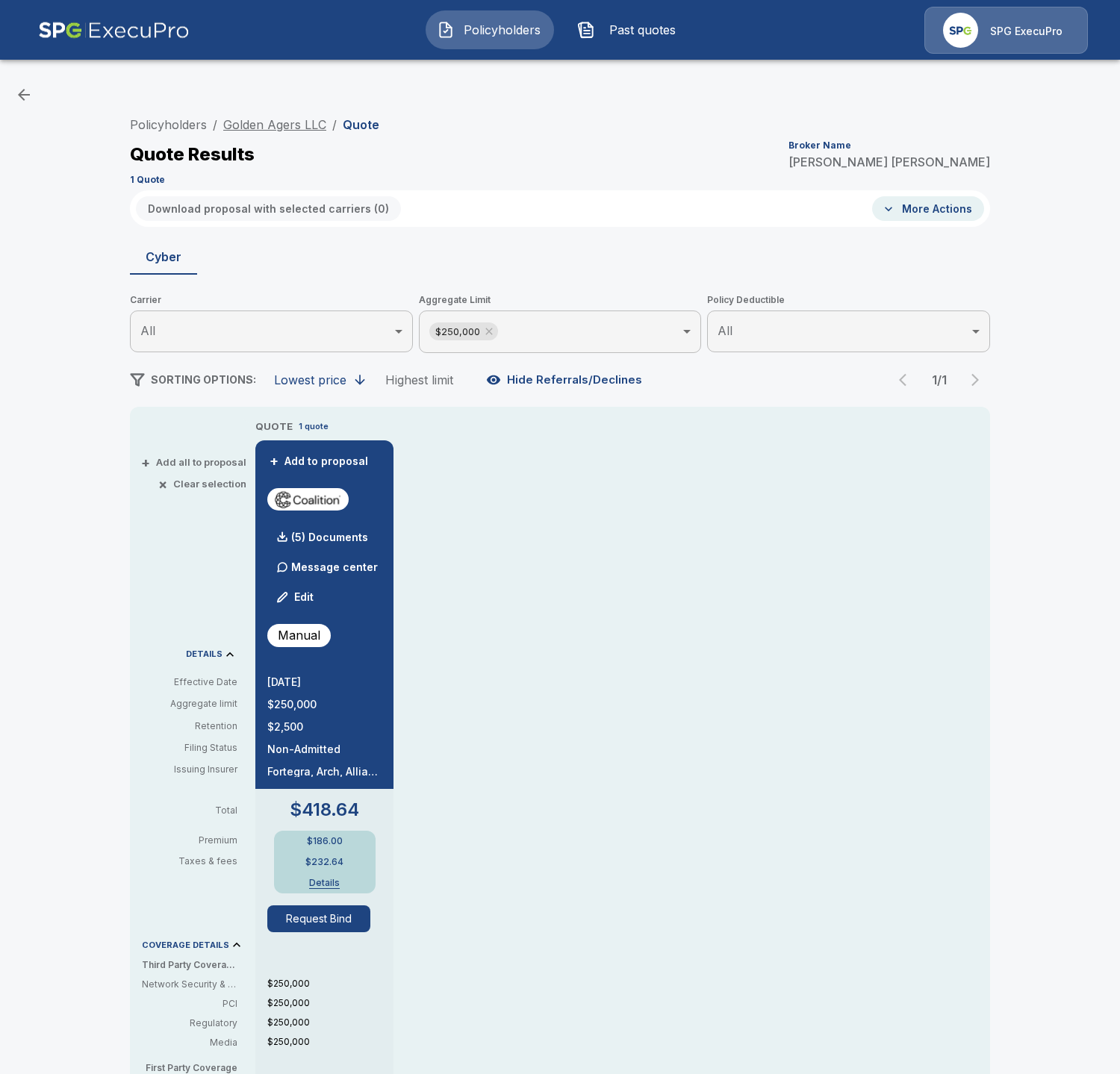
click at [269, 118] on link "Golden Agers LLC" at bounding box center [274, 125] width 103 height 15
click at [344, 533] on div "(5) Documents" at bounding box center [318, 537] width 101 height 30
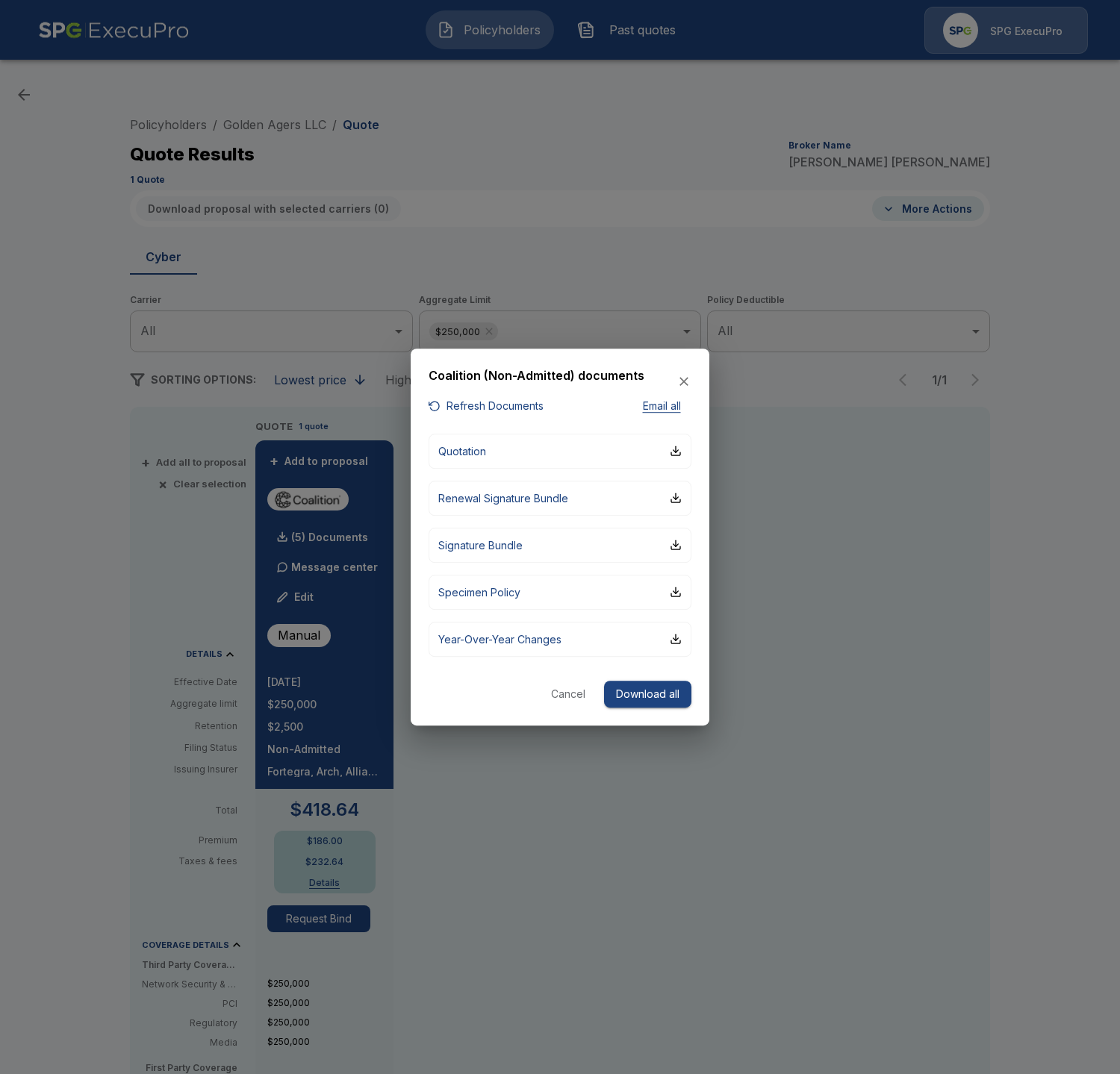
click at [487, 413] on button "Refresh Documents" at bounding box center [486, 407] width 115 height 19
click at [575, 459] on button "Quotation" at bounding box center [560, 451] width 263 height 35
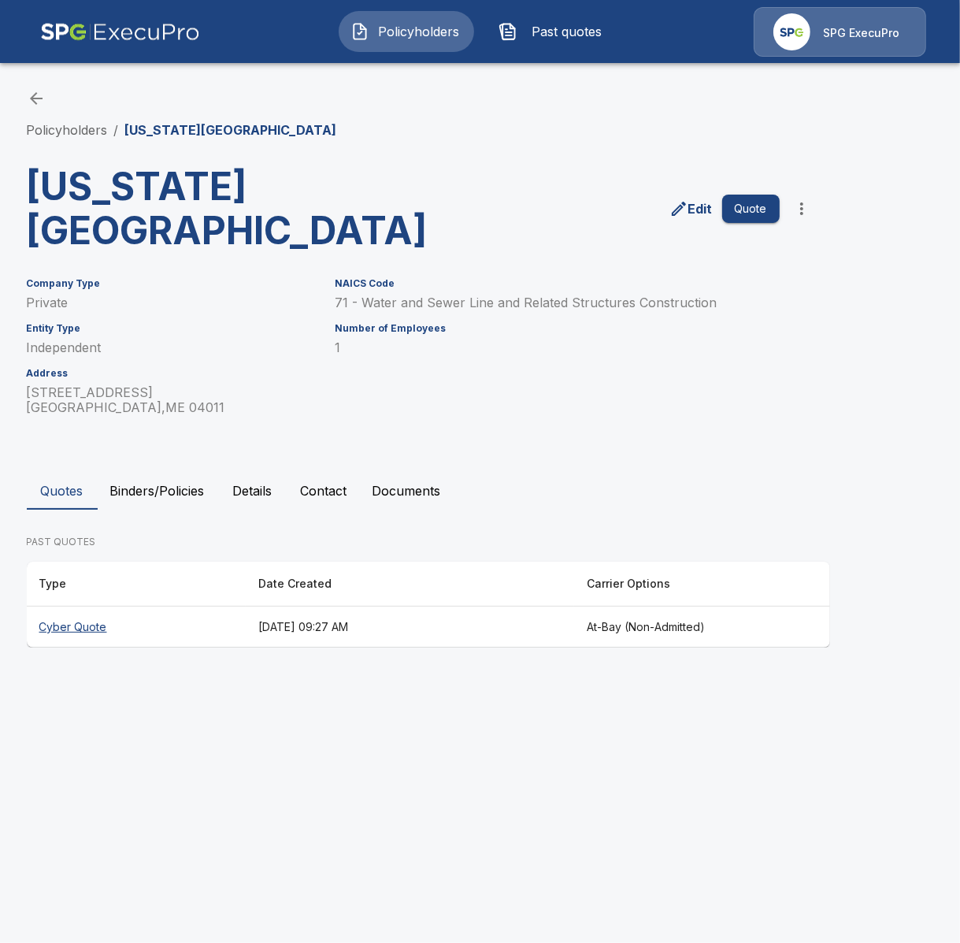
click at [161, 480] on button "Binders/Policies" at bounding box center [158, 491] width 120 height 38
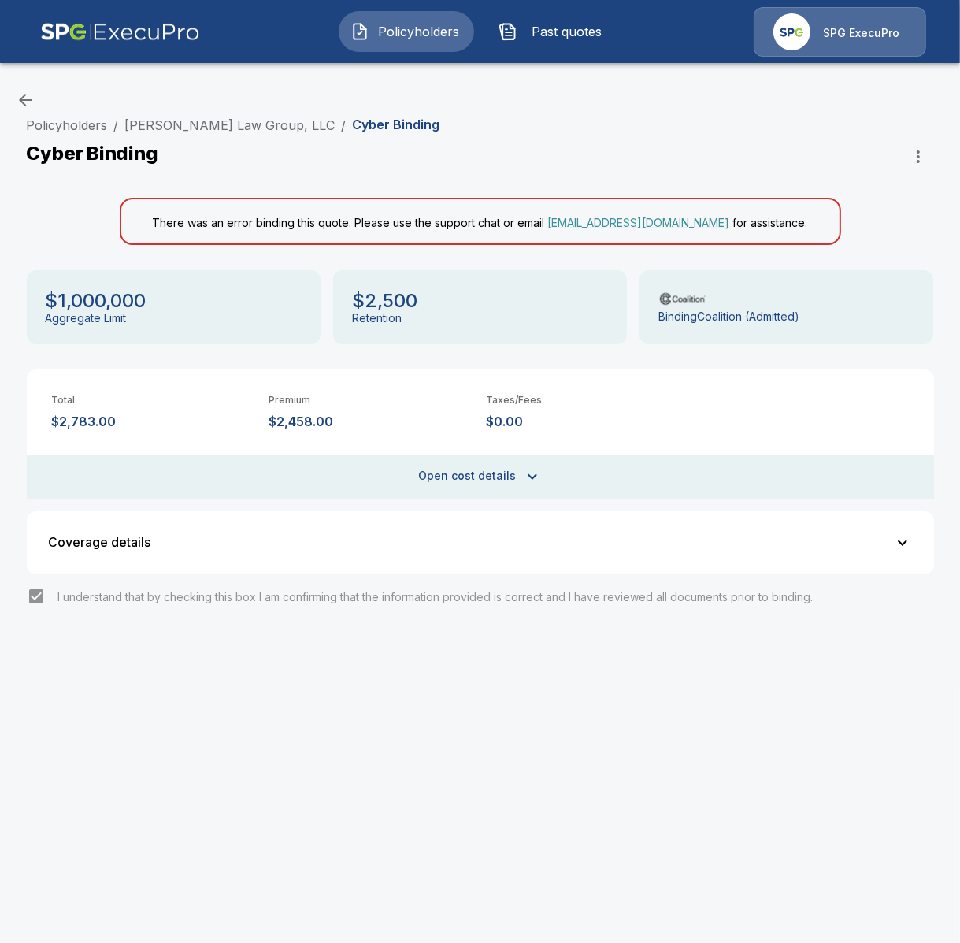
click at [358, 227] on p "There was an error binding this quote. Please use the support chat or email sup…" at bounding box center [480, 221] width 655 height 19
click at [313, 225] on p "There was an error binding this quote. Please use the support chat or email sup…" at bounding box center [480, 221] width 655 height 19
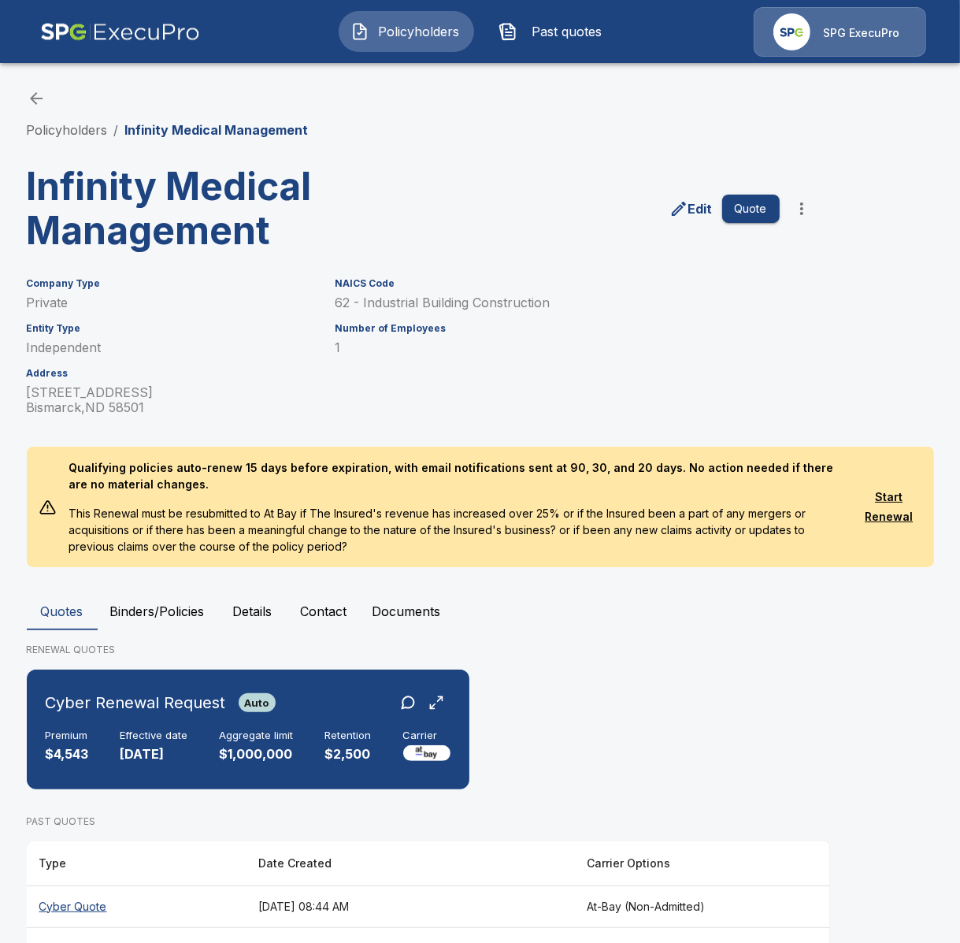
click at [165, 603] on button "Binders/Policies" at bounding box center [158, 611] width 120 height 38
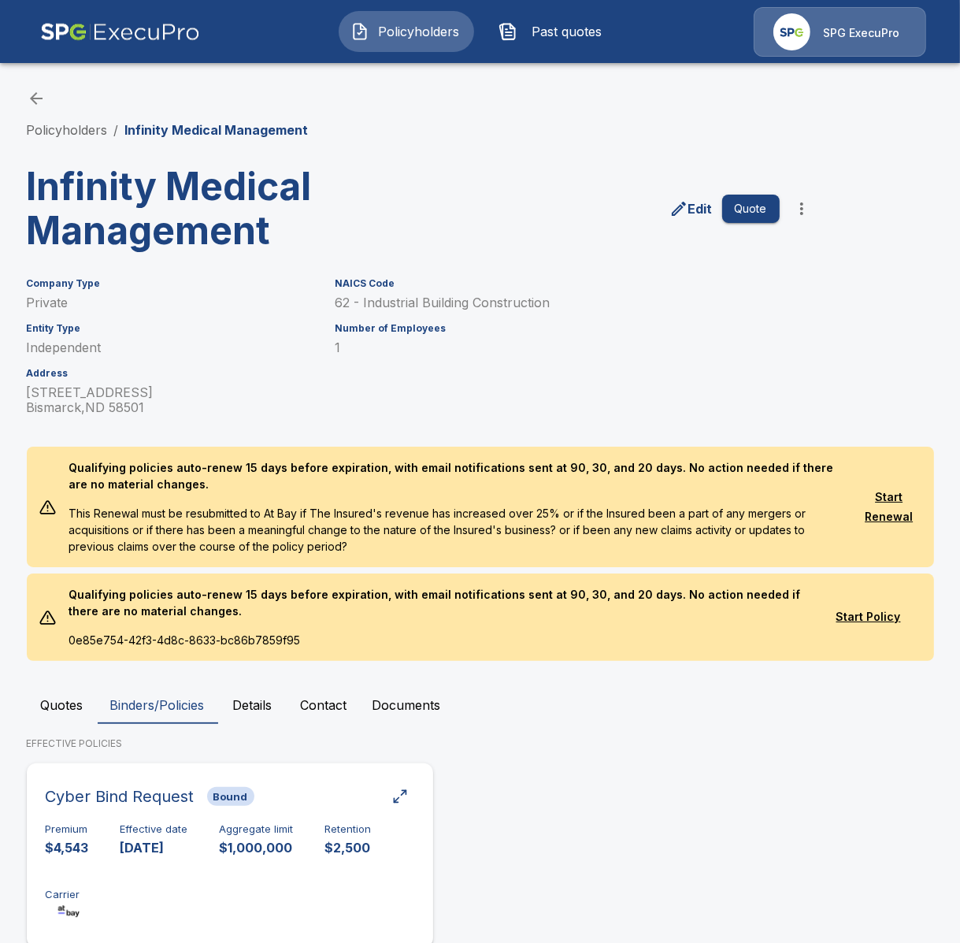
click at [265, 846] on p "$1,000,000" at bounding box center [257, 848] width 74 height 18
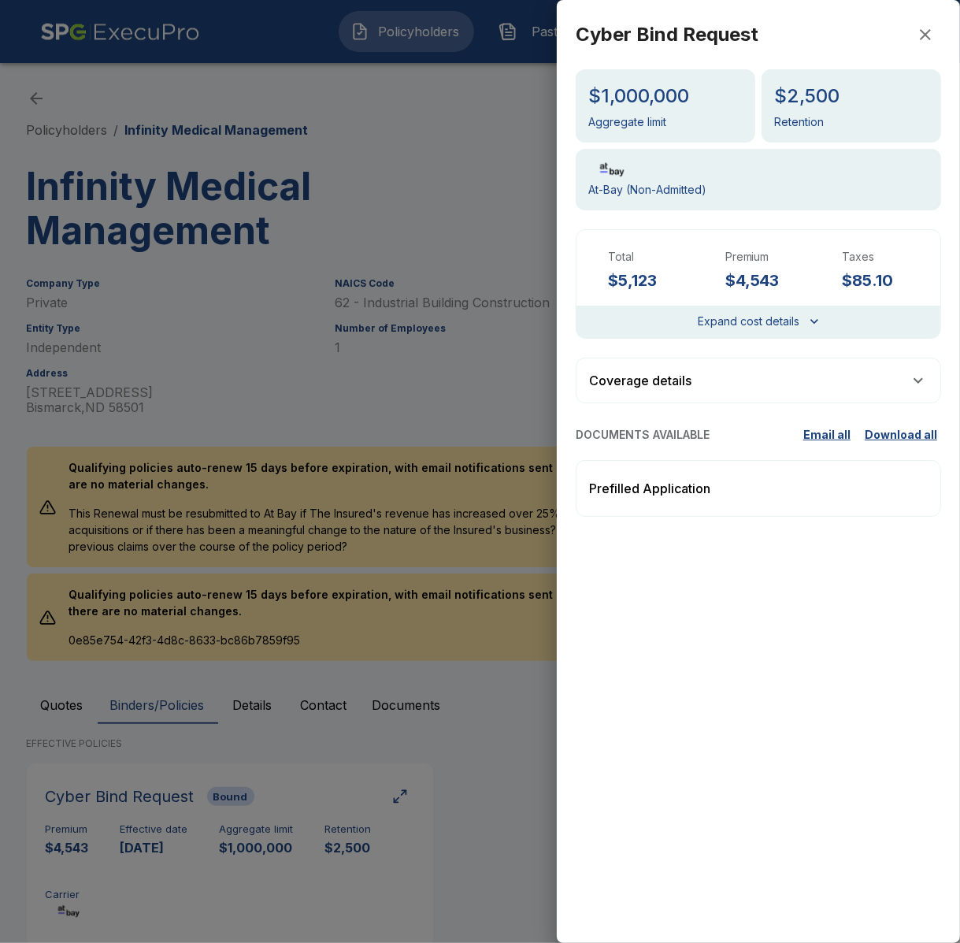
click at [185, 457] on div at bounding box center [480, 471] width 960 height 943
